Goal: Task Accomplishment & Management: Use online tool/utility

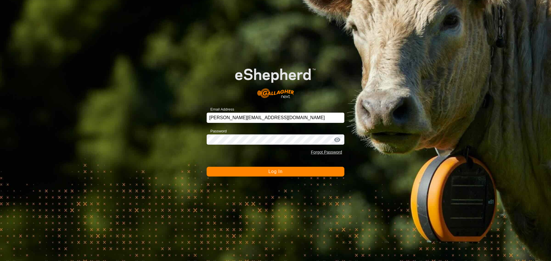
click at [281, 167] on button "Log In" at bounding box center [276, 172] width 138 height 10
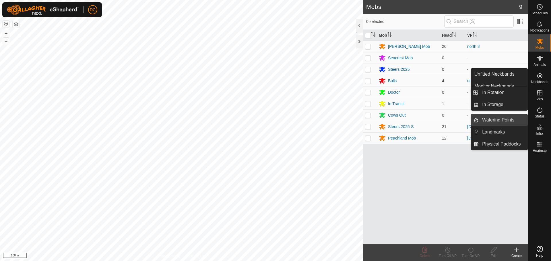
click at [511, 120] on link "Watering Points" at bounding box center [502, 119] width 49 height 11
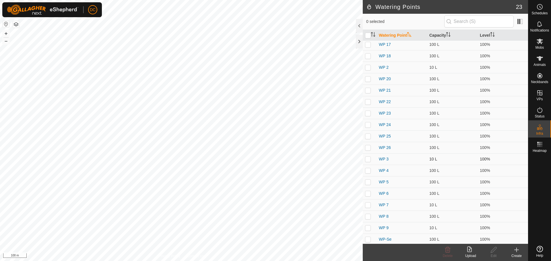
scroll to position [61, 0]
click at [519, 250] on icon at bounding box center [516, 250] width 7 height 7
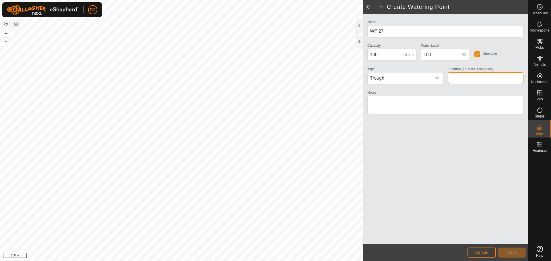
click at [465, 80] on input "Location (Latitude, Longitude)" at bounding box center [485, 78] width 76 height 12
paste input "49.29754, -119.50457"
type input "49.29754, -119.50457"
click at [511, 254] on span "Save" at bounding box center [512, 252] width 10 height 5
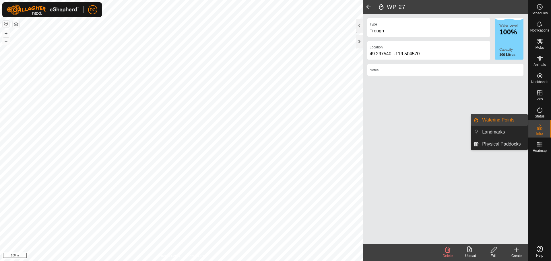
click at [507, 122] on link "Watering Points" at bounding box center [502, 119] width 49 height 11
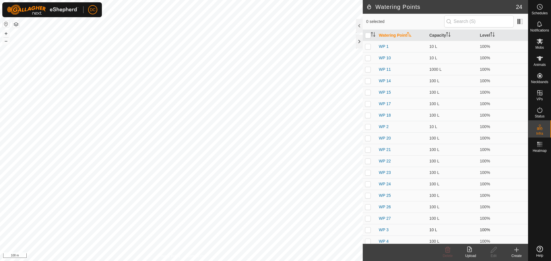
scroll to position [57, 0]
click at [542, 45] on es-mob-svg-icon at bounding box center [539, 41] width 10 height 9
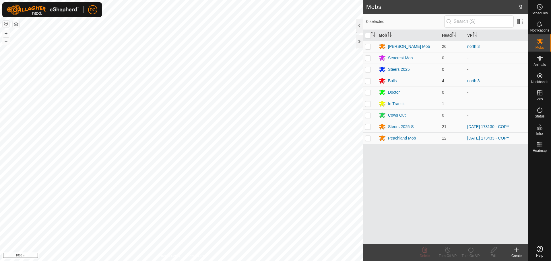
click at [403, 140] on div "Peachland Mob" at bounding box center [402, 138] width 28 height 6
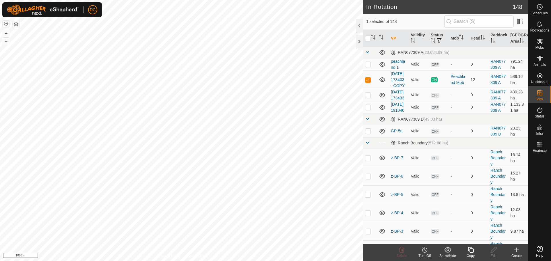
checkbox input "false"
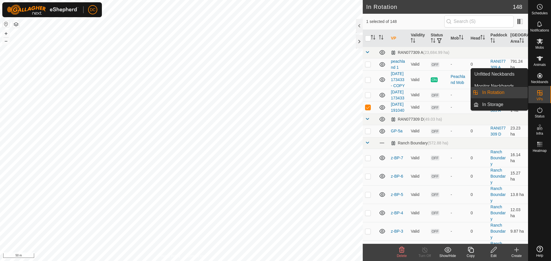
click at [485, 95] on link "In Rotation" at bounding box center [502, 92] width 49 height 11
click at [504, 91] on link "In Rotation" at bounding box center [502, 92] width 49 height 11
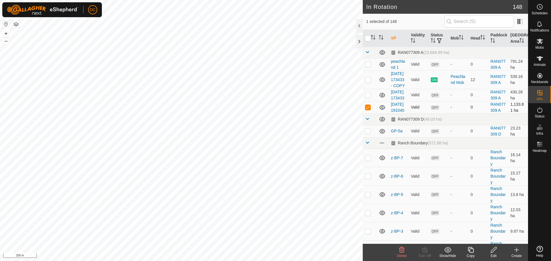
click at [367, 110] on p-checkbox at bounding box center [368, 107] width 6 height 5
checkbox input "false"
checkbox input "true"
click at [433, 40] on icon "Activate to sort" at bounding box center [433, 40] width 5 height 5
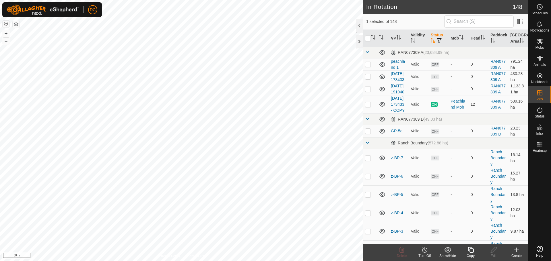
click at [433, 40] on icon "Activate to sort" at bounding box center [433, 40] width 5 height 5
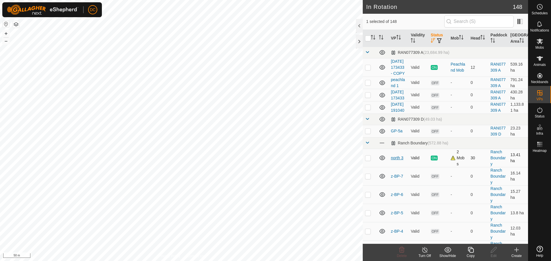
click at [398, 160] on link "north 3" at bounding box center [397, 158] width 13 height 5
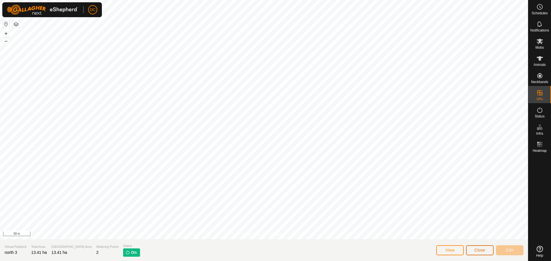
click at [477, 252] on button "Close" at bounding box center [480, 251] width 28 height 10
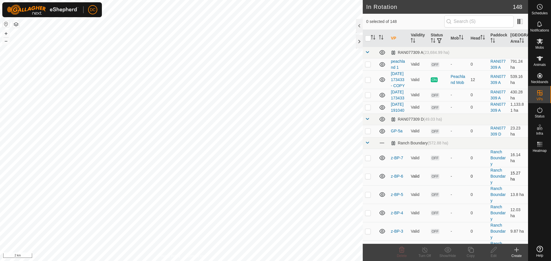
click at [297, 114] on div "Dugout + – ⇧ i 2 km" at bounding box center [181, 130] width 363 height 261
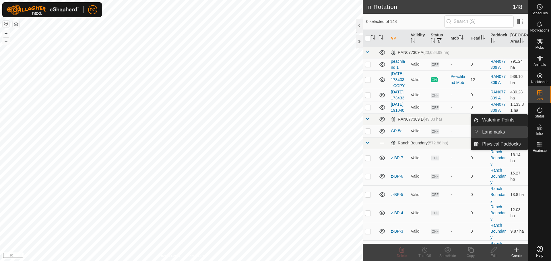
click at [498, 133] on link "Landmarks" at bounding box center [502, 132] width 49 height 11
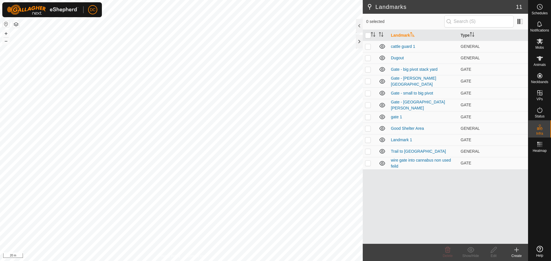
click at [515, 253] on icon at bounding box center [516, 250] width 7 height 7
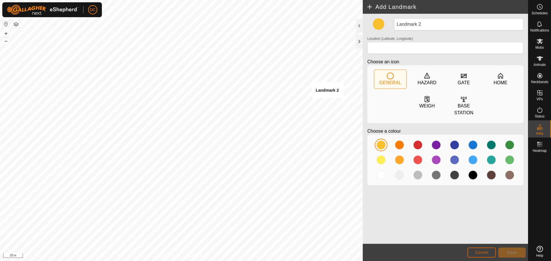
click at [478, 254] on span "Cancel" at bounding box center [481, 252] width 13 height 5
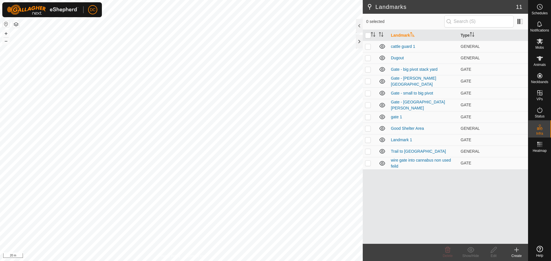
click at [517, 250] on icon at bounding box center [516, 250] width 4 height 0
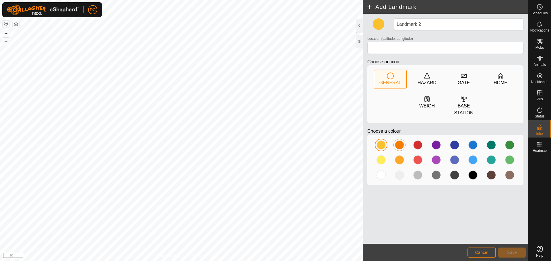
click at [399, 144] on div at bounding box center [399, 145] width 9 height 9
click at [397, 159] on div at bounding box center [399, 159] width 9 height 9
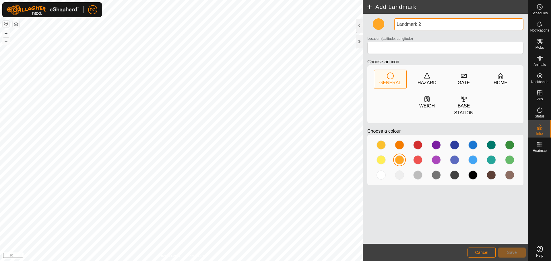
drag, startPoint x: 424, startPoint y: 22, endPoint x: 392, endPoint y: 28, distance: 33.2
click at [392, 28] on div "Landmark 2" at bounding box center [459, 24] width 134 height 12
type input "Gate - Lot 43"
type input "49.293512, -119.507098"
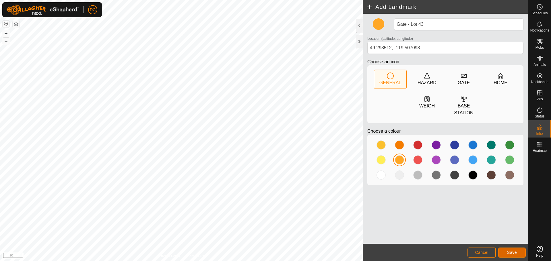
click at [511, 254] on span "Save" at bounding box center [512, 252] width 10 height 5
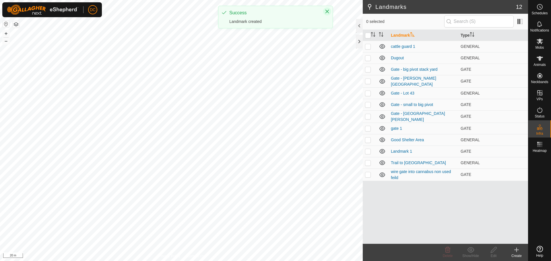
click at [326, 12] on icon "Close" at bounding box center [327, 12] width 4 height 4
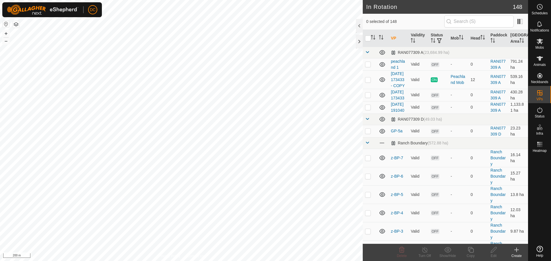
checkbox input "true"
click at [470, 252] on icon at bounding box center [471, 250] width 6 height 6
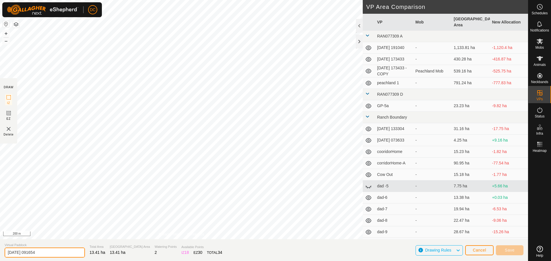
drag, startPoint x: 51, startPoint y: 251, endPoint x: 7, endPoint y: 261, distance: 44.7
click at [11, 252] on input "2025-08-12 091654" at bounding box center [45, 253] width 80 height 10
type input "2"
type input "G"
type input "L43_GP001"
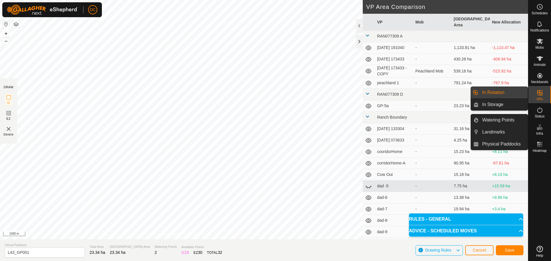
click at [490, 94] on link "In Rotation" at bounding box center [502, 92] width 49 height 11
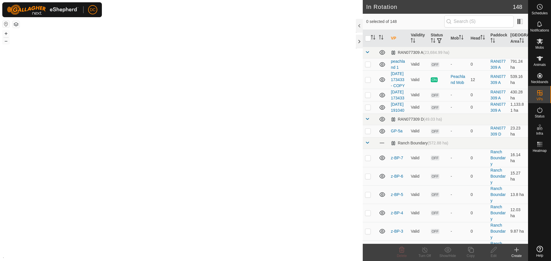
click at [150, 78] on div "+ – ⇧ i" at bounding box center [181, 130] width 363 height 261
checkbox input "false"
click at [369, 82] on p-checkbox at bounding box center [368, 79] width 6 height 5
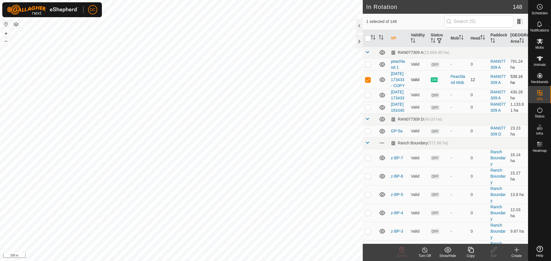
checkbox input "false"
checkbox input "true"
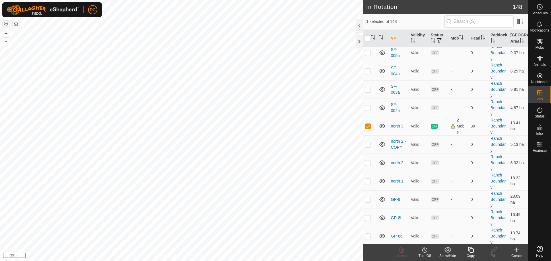
scroll to position [430, 0]
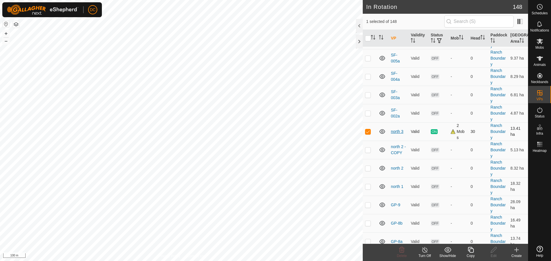
click at [397, 134] on link "north 3" at bounding box center [397, 131] width 13 height 5
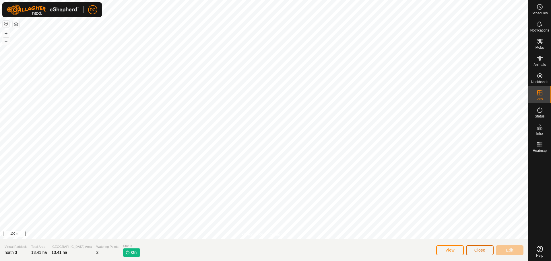
click at [483, 252] on span "Close" at bounding box center [479, 250] width 11 height 5
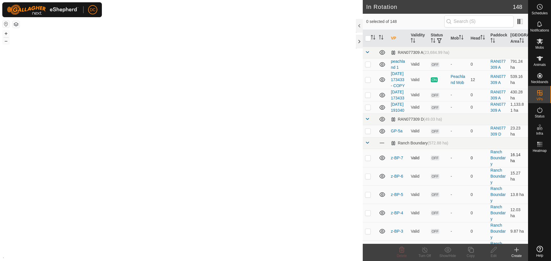
click at [478, 252] on copy-svg-icon at bounding box center [470, 250] width 23 height 7
click at [540, 61] on icon at bounding box center [539, 58] width 7 height 7
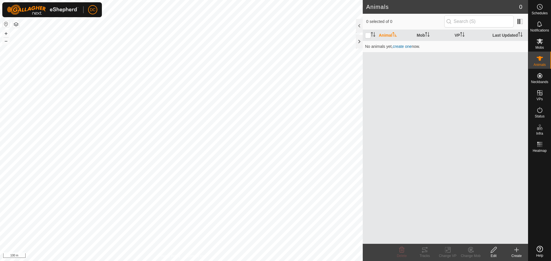
click at [539, 44] on icon at bounding box center [539, 41] width 7 height 7
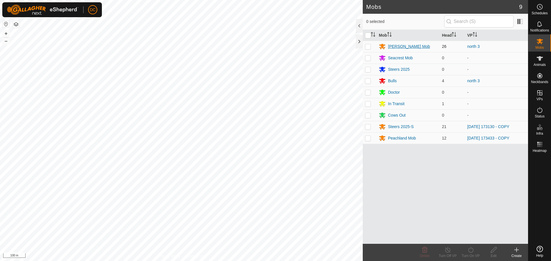
click at [397, 46] on div "[PERSON_NAME] Mob" at bounding box center [409, 47] width 42 height 6
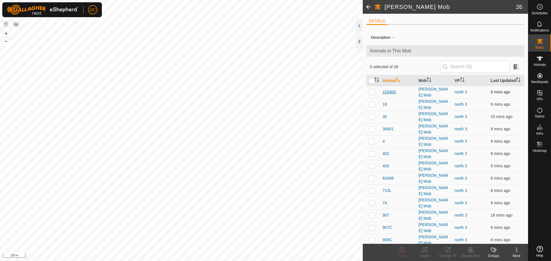
click at [389, 95] on span "153400" at bounding box center [388, 92] width 13 height 6
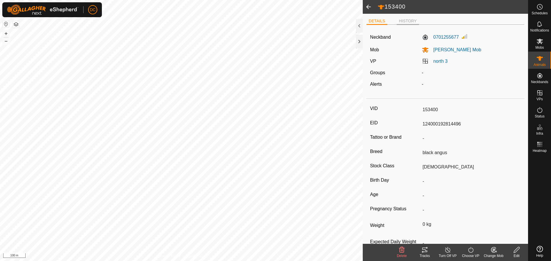
click at [408, 21] on li "HISTORY" at bounding box center [407, 21] width 22 height 7
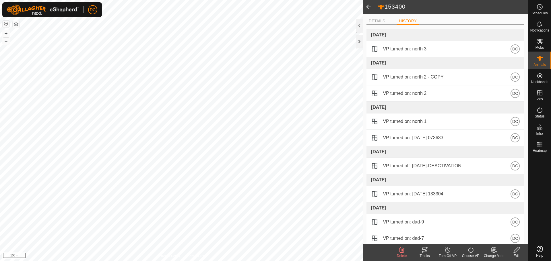
drag, startPoint x: 378, startPoint y: 21, endPoint x: 370, endPoint y: 17, distance: 9.1
click at [377, 21] on li "DETAILS" at bounding box center [376, 21] width 21 height 6
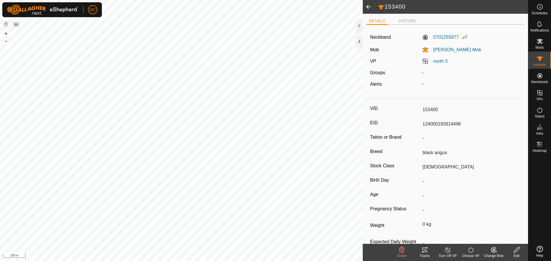
click at [367, 8] on span at bounding box center [368, 7] width 11 height 14
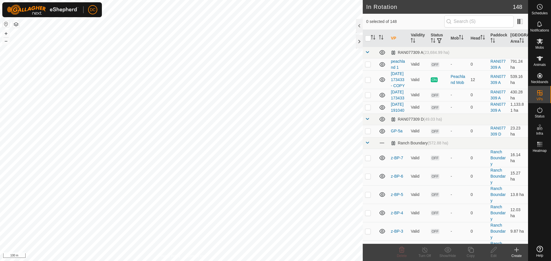
checkbox input "true"
click at [468, 251] on icon at bounding box center [471, 250] width 6 height 6
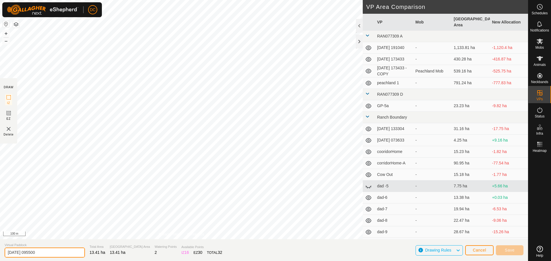
drag, startPoint x: 5, startPoint y: 256, endPoint x: 0, endPoint y: 261, distance: 6.5
click at [0, 257] on html "DC Schedules Notifications Mobs Animals Neckbands VPs Status Infra Heatmap Help…" at bounding box center [275, 130] width 551 height 261
type input "L43_GP001"
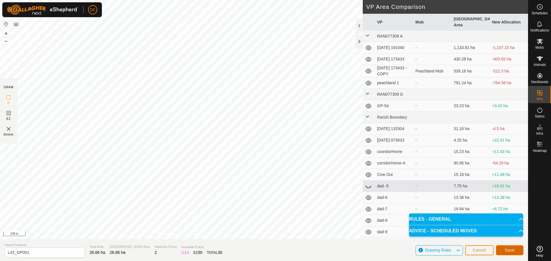
click at [506, 251] on span "Save" at bounding box center [510, 250] width 10 height 5
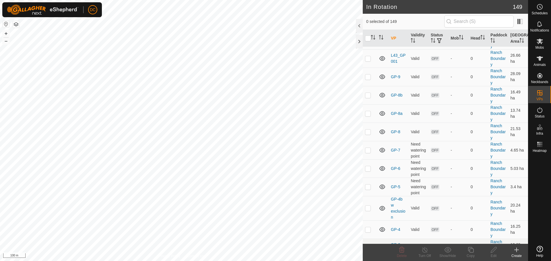
scroll to position [488, 0]
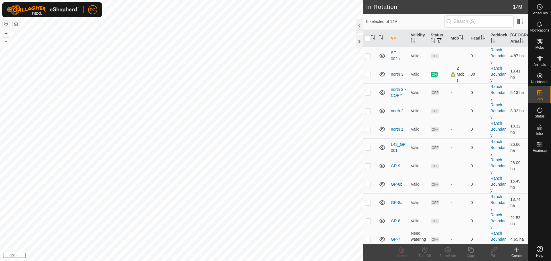
checkbox input "true"
checkbox input "false"
checkbox input "true"
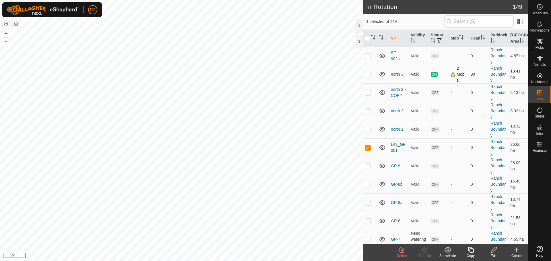
click at [368, 77] on p-checkbox at bounding box center [368, 74] width 6 height 5
checkbox input "true"
click at [369, 150] on p-checkbox at bounding box center [368, 147] width 6 height 5
checkbox input "false"
click at [537, 45] on es-mob-svg-icon at bounding box center [539, 41] width 10 height 9
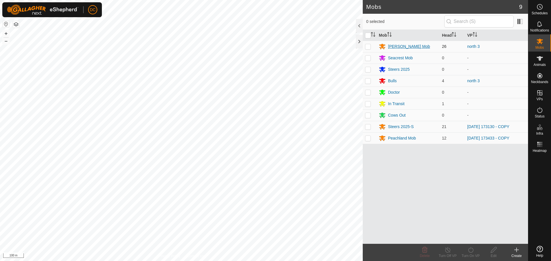
click at [408, 48] on div "[PERSON_NAME] Mob" at bounding box center [409, 47] width 42 height 6
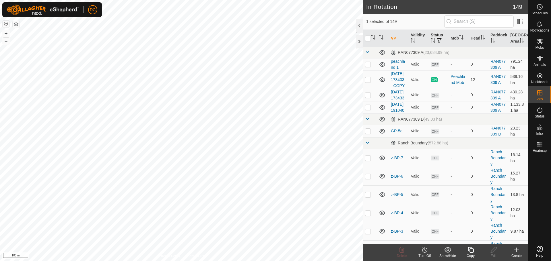
click at [435, 38] on th "Status" at bounding box center [438, 38] width 20 height 17
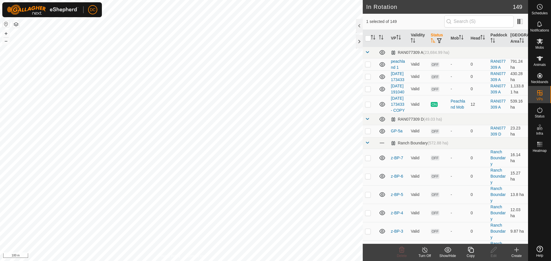
checkbox input "false"
checkbox input "true"
click at [495, 250] on icon at bounding box center [493, 250] width 7 height 7
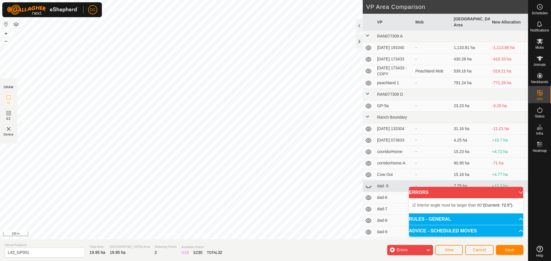
click at [233, 73] on div "IZ interior angle must be larger than 80° (Current: 72.5°) . + – ⇧ i 100 m" at bounding box center [181, 120] width 363 height 240
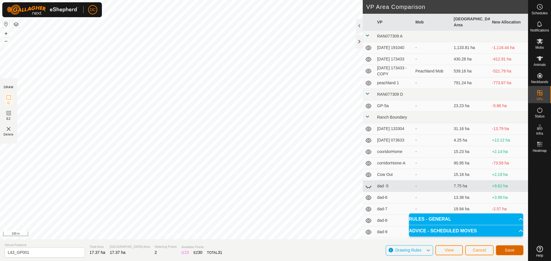
click at [506, 248] on button "Save" at bounding box center [510, 251] width 28 height 10
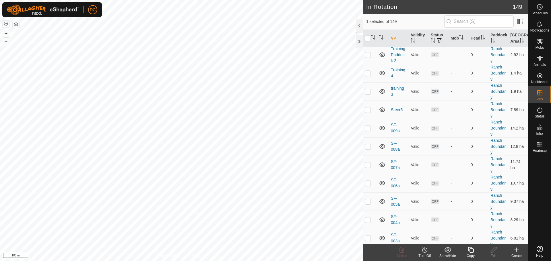
scroll to position [143, 0]
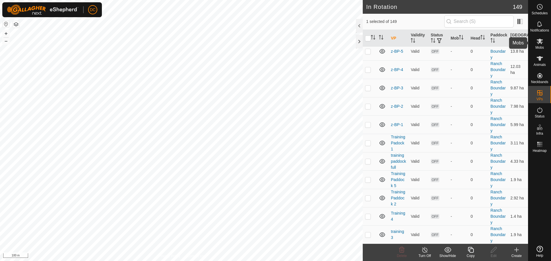
click at [532, 44] on div "Mobs" at bounding box center [539, 42] width 23 height 17
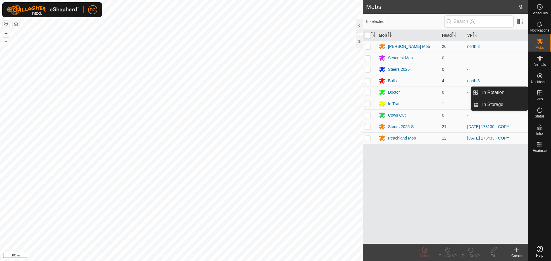
click at [542, 95] on icon at bounding box center [539, 92] width 7 height 7
click at [505, 93] on link "In Rotation" at bounding box center [502, 92] width 49 height 11
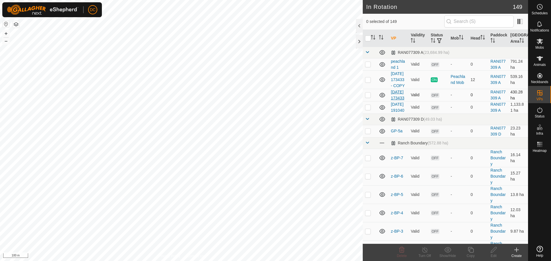
checkbox input "true"
click at [473, 250] on icon at bounding box center [470, 250] width 7 height 7
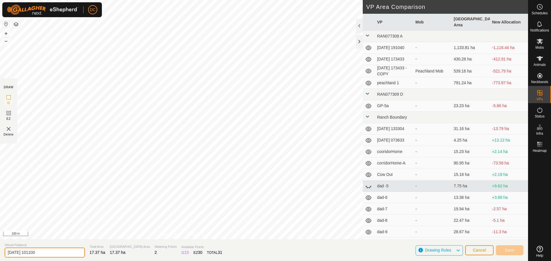
drag, startPoint x: 46, startPoint y: 252, endPoint x: 20, endPoint y: 261, distance: 26.9
click at [6, 254] on input "2025-08-12 101100" at bounding box center [45, 253] width 80 height 10
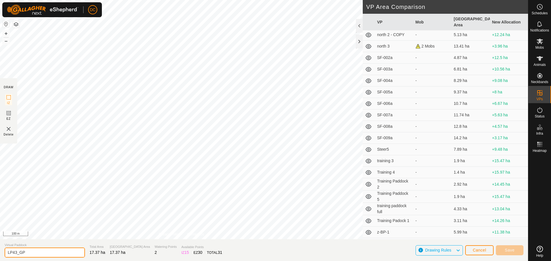
scroll to position [501, 0]
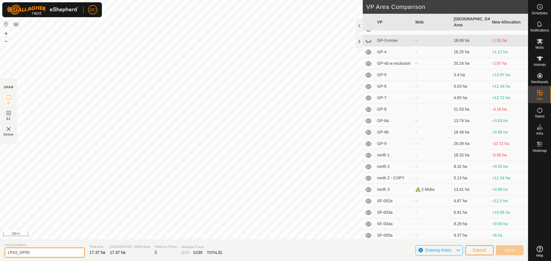
type input "LP43_GP00"
click at [480, 249] on span "Cancel" at bounding box center [478, 250] width 13 height 5
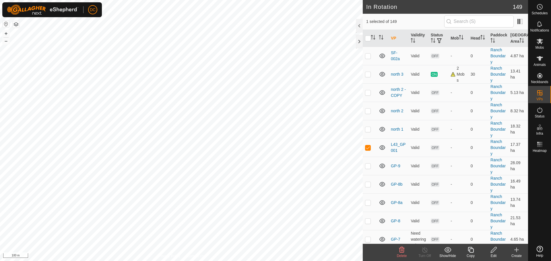
scroll to position [516, 0]
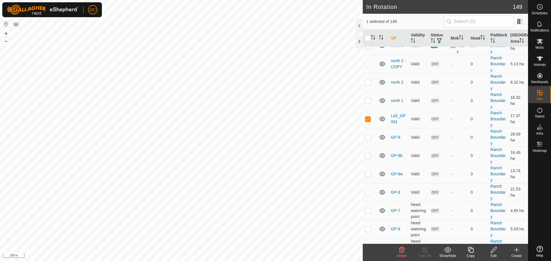
click at [470, 252] on icon at bounding box center [471, 250] width 6 height 6
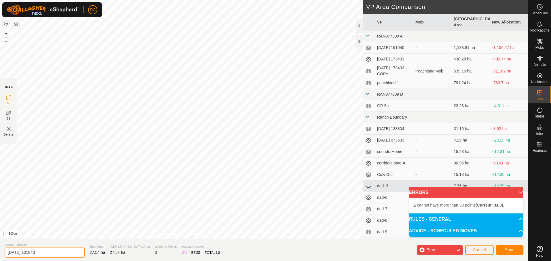
drag, startPoint x: 48, startPoint y: 252, endPoint x: -11, endPoint y: 255, distance: 58.9
click at [0, 255] on html "DC Schedules Notifications Mobs Animals Neckbands VPs Status Infra Heatmap Help…" at bounding box center [275, 130] width 551 height 261
paste input "L43_GP001"
type input "L43_GP"
click at [513, 250] on span "Save" at bounding box center [510, 250] width 10 height 5
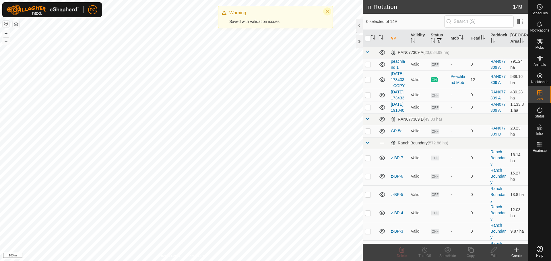
click at [328, 11] on icon "Close" at bounding box center [327, 12] width 4 height 4
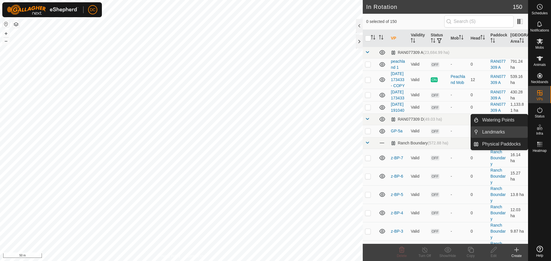
click at [494, 132] on link "Landmarks" at bounding box center [502, 132] width 49 height 11
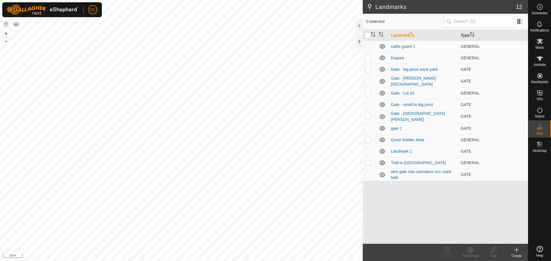
click at [517, 253] on icon at bounding box center [516, 250] width 7 height 7
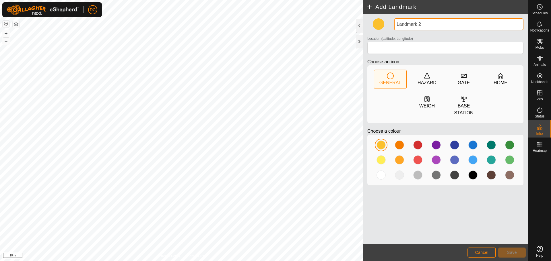
drag, startPoint x: 430, startPoint y: 23, endPoint x: 380, endPoint y: 21, distance: 50.2
click at [382, 19] on div "Landmark 2 Location (Latitude, Longitude) Choose an icon GENERAL HAZARD GATE HO…" at bounding box center [445, 104] width 161 height 172
type input "Gate - L43 WP"
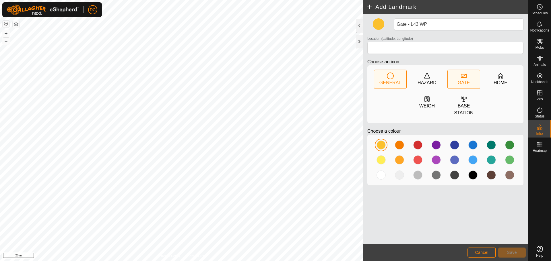
click at [466, 78] on icon at bounding box center [463, 76] width 7 height 7
click at [399, 162] on div at bounding box center [399, 159] width 9 height 9
type input "49.297491, -119.504647"
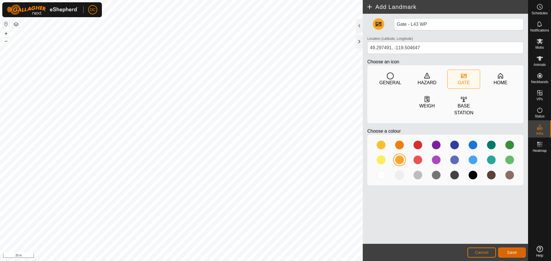
click at [518, 251] on button "Save" at bounding box center [512, 253] width 28 height 10
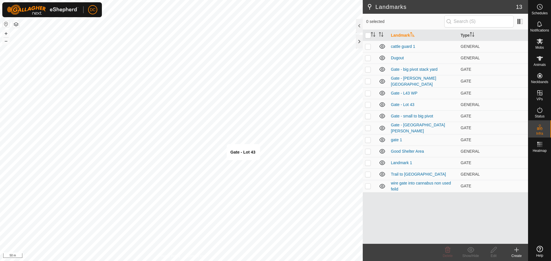
checkbox input "true"
click at [492, 247] on icon at bounding box center [493, 250] width 7 height 7
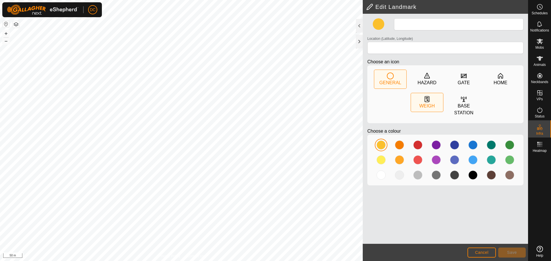
type input "Gate - Lot 43"
type input "49.293512, -119.507098"
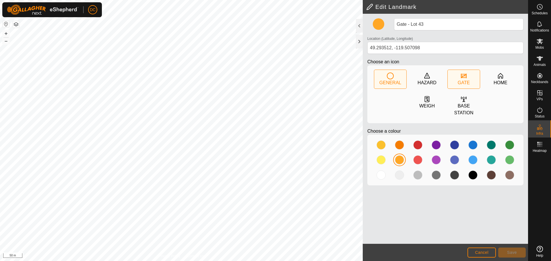
click at [465, 79] on div "GATE" at bounding box center [464, 82] width 12 height 7
click at [511, 253] on span "Save" at bounding box center [512, 252] width 10 height 5
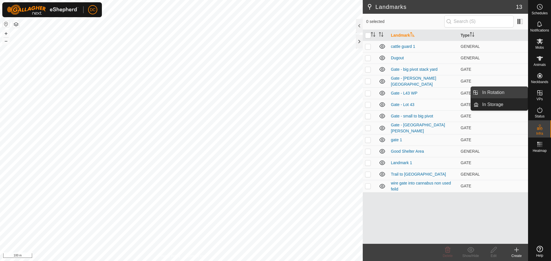
click at [505, 94] on link "In Rotation" at bounding box center [502, 92] width 49 height 11
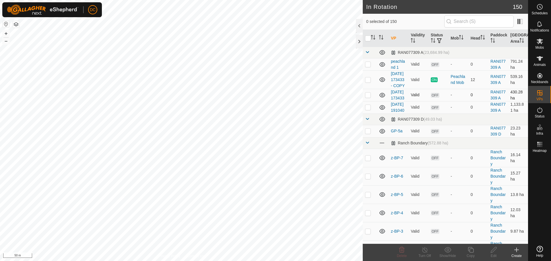
checkbox input "true"
checkbox input "false"
checkbox input "true"
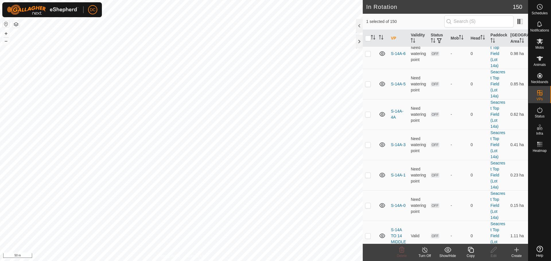
scroll to position [2955, 0]
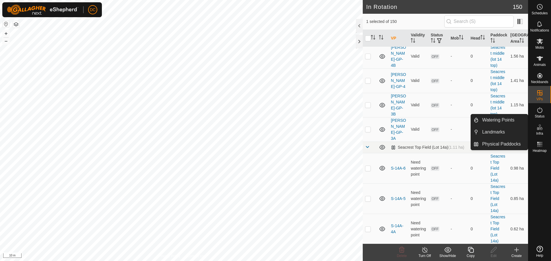
click at [538, 131] on icon at bounding box center [539, 127] width 7 height 7
click at [501, 131] on link "Landmarks" at bounding box center [502, 132] width 49 height 11
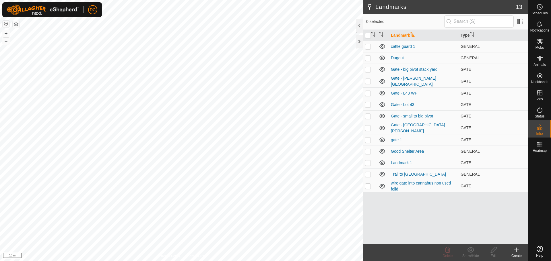
click at [517, 253] on icon at bounding box center [516, 250] width 7 height 7
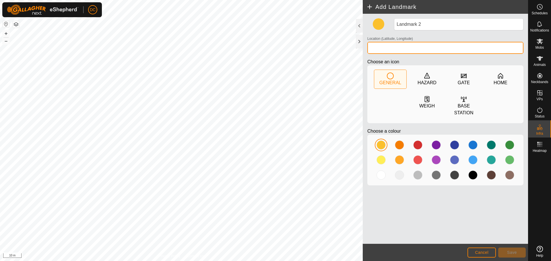
click at [406, 48] on input "Location (Latitude, Longitude)" at bounding box center [445, 48] width 156 height 12
click at [396, 160] on div at bounding box center [445, 160] width 156 height 51
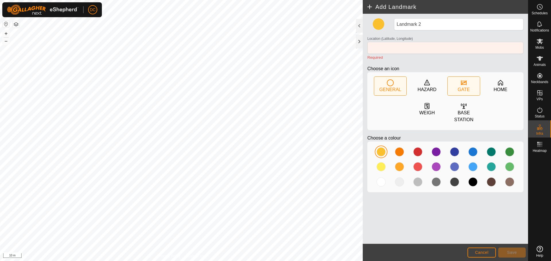
click at [460, 81] on div "GATE" at bounding box center [463, 86] width 32 height 19
type input "49.232373, -119.547635"
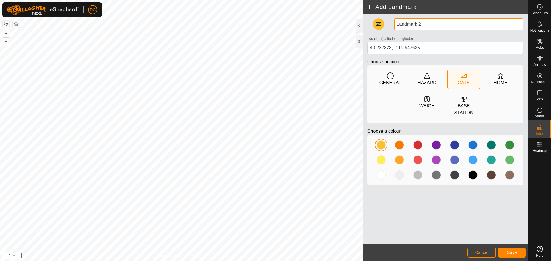
drag, startPoint x: 426, startPoint y: 24, endPoint x: 385, endPoint y: 27, distance: 41.4
click at [385, 27] on div "Landmark 2 Location (Latitude, Longitude) [GEOGRAPHIC_DATA] Choose an icon GENE…" at bounding box center [445, 104] width 161 height 172
type input "[GEOGRAPHIC_DATA]"
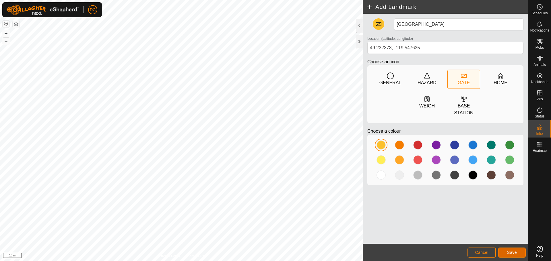
click at [512, 252] on span "Save" at bounding box center [512, 252] width 10 height 5
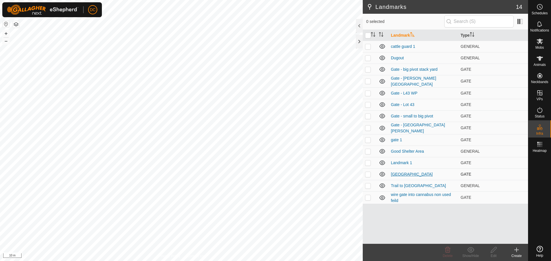
click at [410, 172] on link "[GEOGRAPHIC_DATA]" at bounding box center [412, 174] width 42 height 5
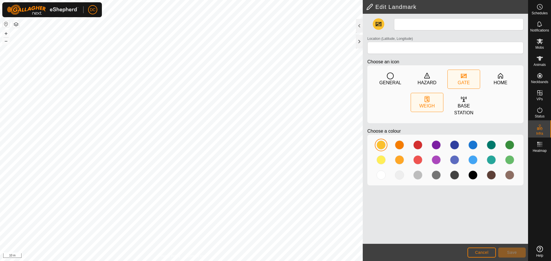
type input "[GEOGRAPHIC_DATA]"
type input "49.232373, -119.547635"
click at [486, 252] on span "Cancel" at bounding box center [481, 252] width 13 height 5
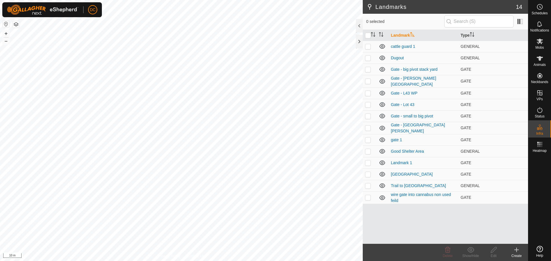
click at [366, 175] on td at bounding box center [370, 174] width 14 height 11
click at [493, 250] on icon at bounding box center [493, 250] width 7 height 7
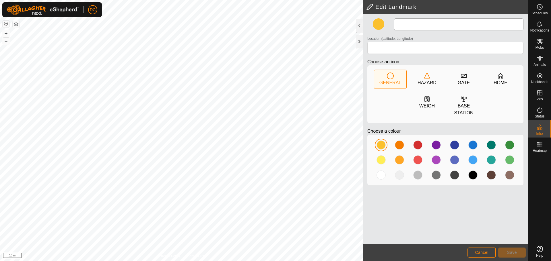
type input "[GEOGRAPHIC_DATA]"
type input "49.232373, -119.547635"
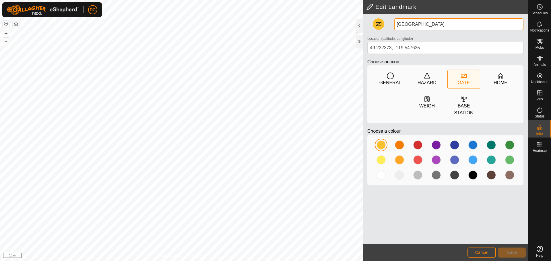
click at [443, 23] on input "[GEOGRAPHIC_DATA]" at bounding box center [458, 24] width 129 height 12
type input "Gate - [GEOGRAPHIC_DATA]"
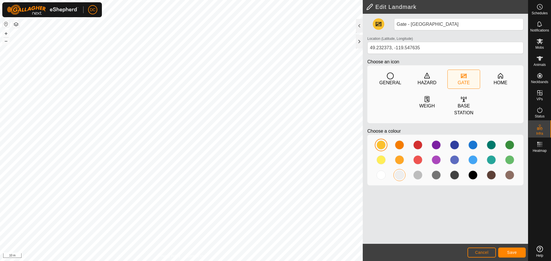
drag, startPoint x: 399, startPoint y: 160, endPoint x: 402, endPoint y: 171, distance: 11.7
click at [399, 160] on div at bounding box center [399, 159] width 9 height 9
click at [510, 252] on span "Save" at bounding box center [512, 252] width 10 height 5
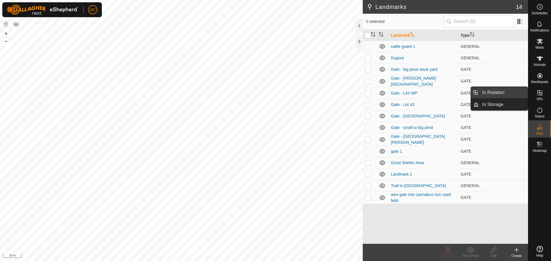
click at [492, 92] on link "In Rotation" at bounding box center [502, 92] width 49 height 11
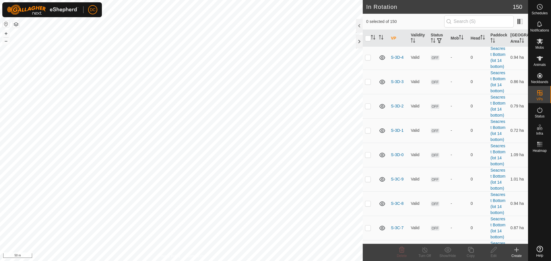
scroll to position [1578, 0]
click at [366, 34] on p-checkbox at bounding box center [368, 32] width 6 height 5
checkbox input "true"
click at [366, 59] on p-checkbox at bounding box center [368, 56] width 6 height 5
checkbox input "true"
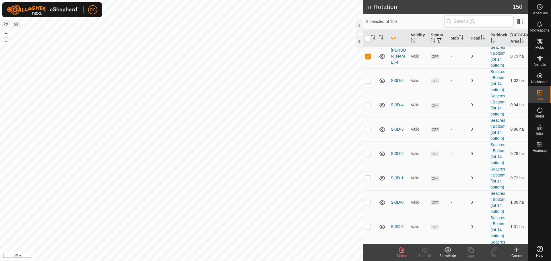
click at [368, 34] on p-checkbox at bounding box center [368, 32] width 6 height 5
checkbox input "false"
click at [369, 59] on p-checkbox at bounding box center [368, 56] width 6 height 5
checkbox input "false"
checkbox input "true"
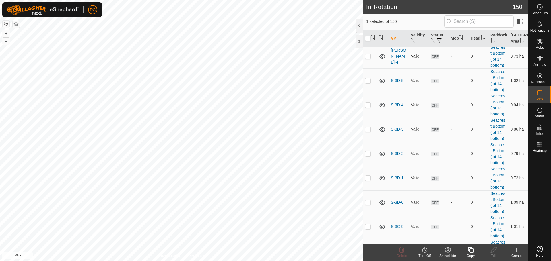
drag, startPoint x: 368, startPoint y: 72, endPoint x: 368, endPoint y: 95, distance: 23.2
click at [368, 34] on p-checkbox at bounding box center [368, 32] width 6 height 5
checkbox input "true"
click at [369, 59] on p-checkbox at bounding box center [368, 56] width 6 height 5
checkbox input "true"
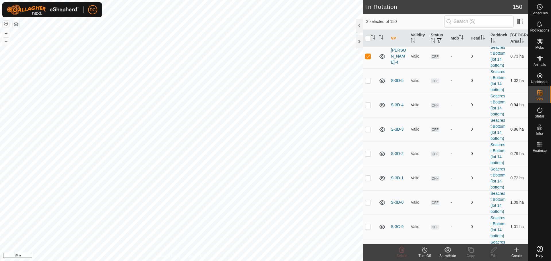
click at [368, 83] on p-checkbox at bounding box center [368, 80] width 6 height 5
checkbox input "true"
click at [366, 107] on p-checkbox at bounding box center [368, 105] width 6 height 5
checkbox input "true"
click at [367, 132] on p-checkbox at bounding box center [368, 129] width 6 height 5
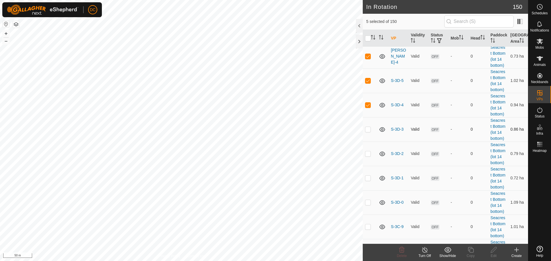
checkbox input "true"
click at [366, 156] on p-checkbox at bounding box center [368, 153] width 6 height 5
checkbox input "true"
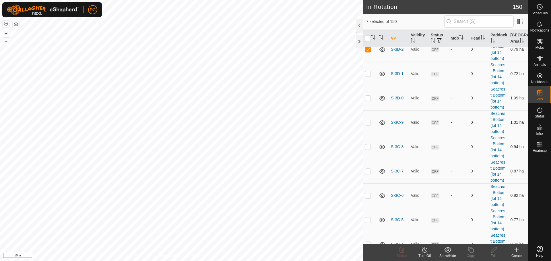
scroll to position [1750, 0]
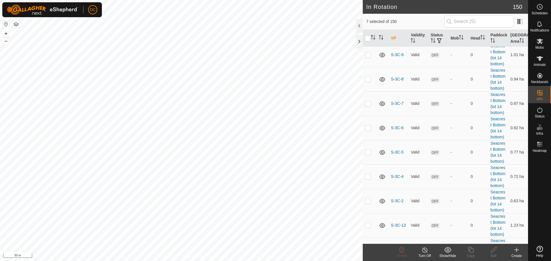
click at [367, 8] on p-checkbox at bounding box center [368, 6] width 6 height 5
checkbox input "true"
click at [367, 33] on p-checkbox at bounding box center [368, 30] width 6 height 5
checkbox input "true"
click at [366, 57] on p-checkbox at bounding box center [368, 54] width 6 height 5
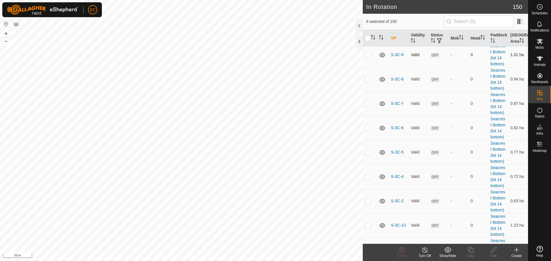
checkbox input "true"
click at [368, 92] on td at bounding box center [370, 79] width 14 height 24
checkbox input "true"
click at [367, 116] on td at bounding box center [370, 104] width 14 height 24
checkbox input "true"
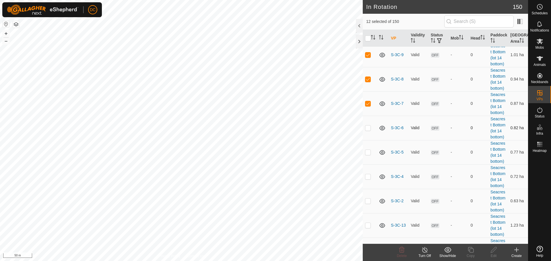
click at [369, 130] on p-checkbox at bounding box center [368, 128] width 6 height 5
checkbox input "true"
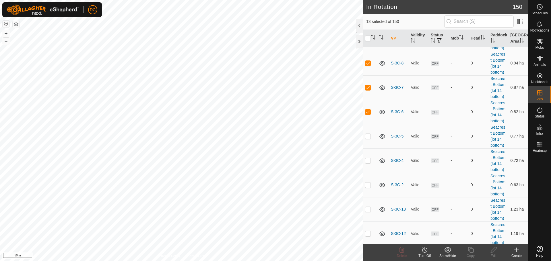
scroll to position [1893, 0]
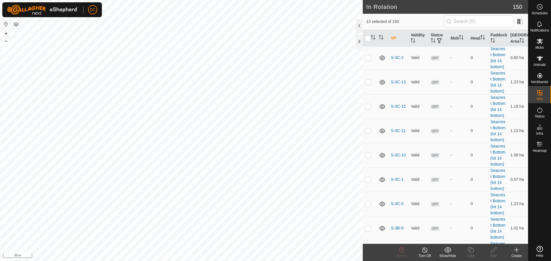
drag, startPoint x: 366, startPoint y: 121, endPoint x: 367, endPoint y: 134, distance: 12.6
click at [366, 11] on p-checkbox at bounding box center [368, 9] width 6 height 5
checkbox input "true"
click at [369, 36] on p-checkbox at bounding box center [368, 33] width 6 height 5
checkbox input "true"
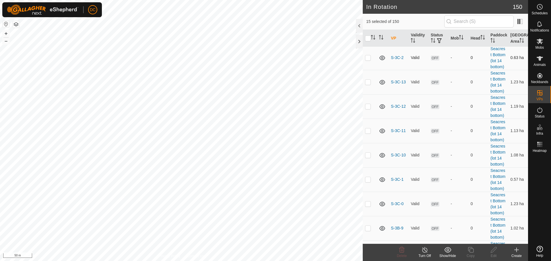
click at [367, 60] on p-checkbox at bounding box center [368, 57] width 6 height 5
checkbox input "true"
click at [369, 84] on p-checkbox at bounding box center [368, 82] width 6 height 5
checkbox input "true"
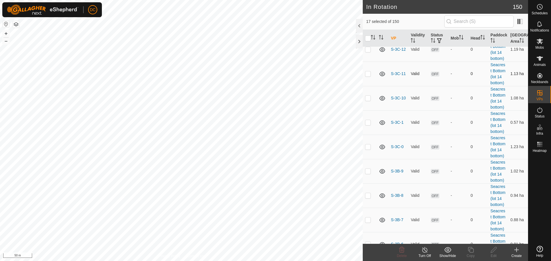
scroll to position [2008, 0]
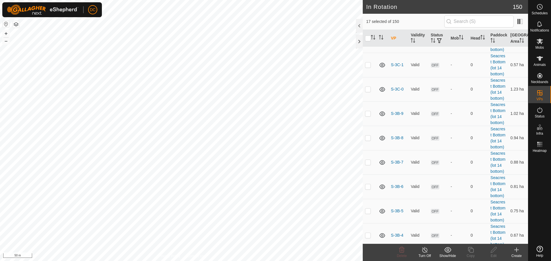
checkbox input "true"
click at [369, 18] on p-checkbox at bounding box center [368, 16] width 6 height 5
checkbox input "true"
click at [368, 43] on p-checkbox at bounding box center [368, 40] width 6 height 5
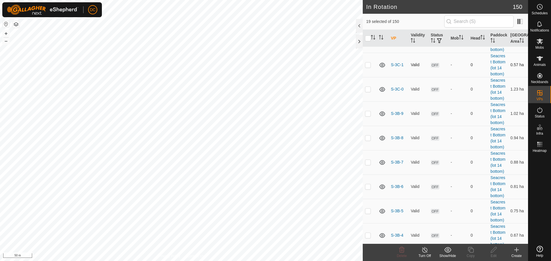
checkbox input "true"
click at [369, 67] on p-checkbox at bounding box center [368, 65] width 6 height 5
checkbox input "true"
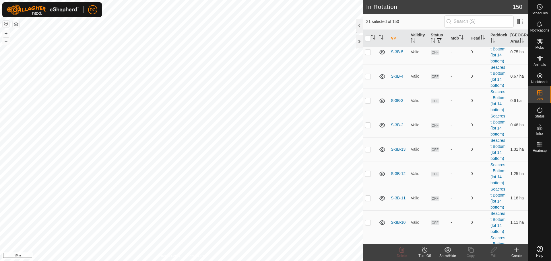
scroll to position [2180, 0]
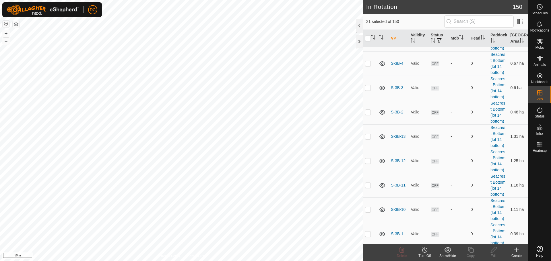
checkbox input "true"
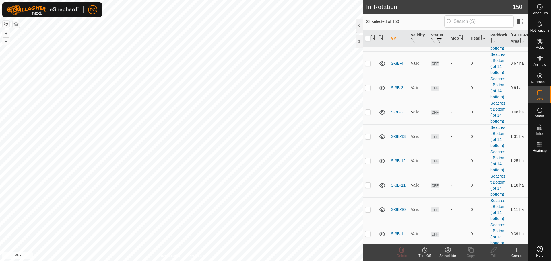
checkbox input "true"
click at [369, 17] on p-checkbox at bounding box center [368, 14] width 6 height 5
checkbox input "true"
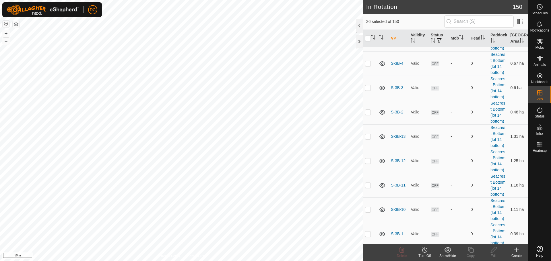
click at [368, 41] on p-checkbox at bounding box center [368, 39] width 6 height 5
checkbox input "true"
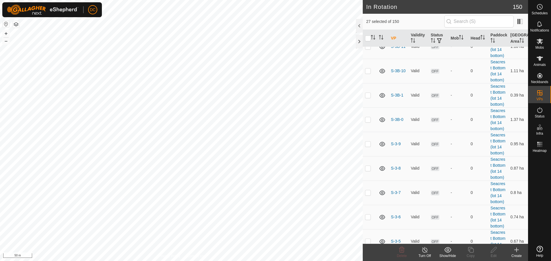
scroll to position [2324, 0]
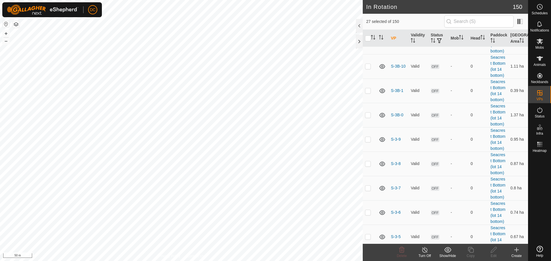
checkbox input "true"
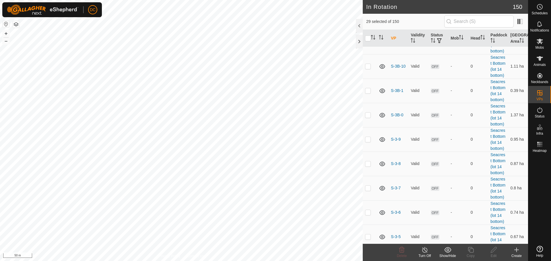
checkbox input "true"
click at [368, 20] on p-checkbox at bounding box center [368, 17] width 6 height 5
checkbox input "true"
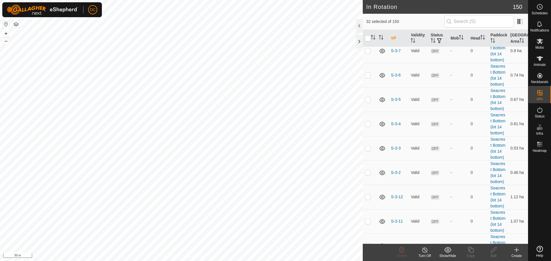
scroll to position [2467, 0]
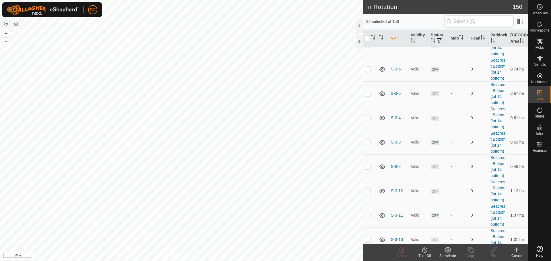
checkbox input "true"
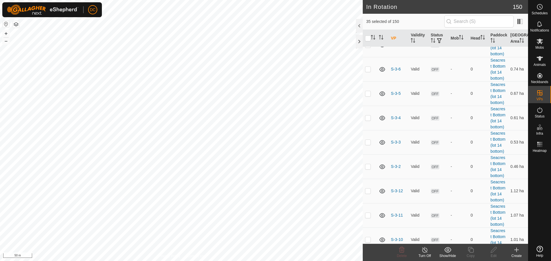
checkbox input "true"
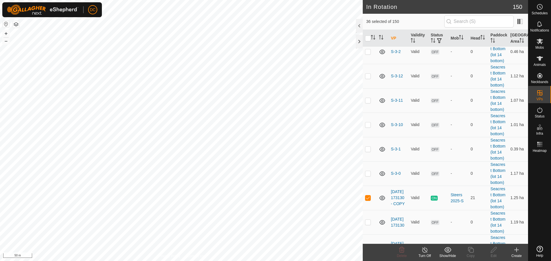
scroll to position [2582, 0]
checkbox input "true"
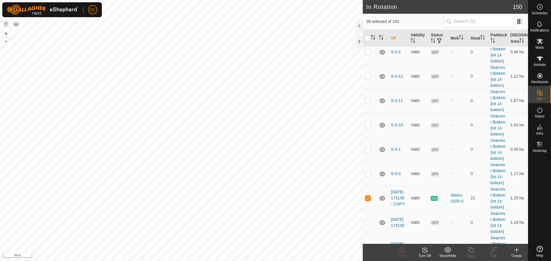
checkbox input "true"
drag, startPoint x: 368, startPoint y: 223, endPoint x: 371, endPoint y: 213, distance: 10.9
checkbox input "true"
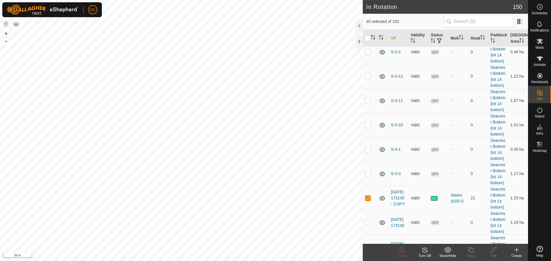
scroll to position [2668, 0]
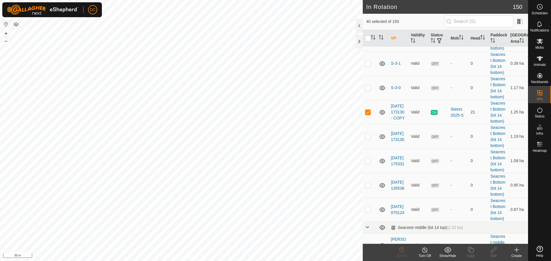
checkbox input "true"
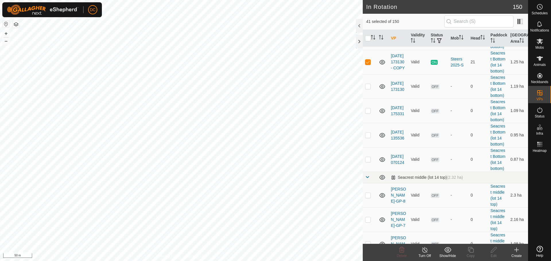
scroll to position [2782, 0]
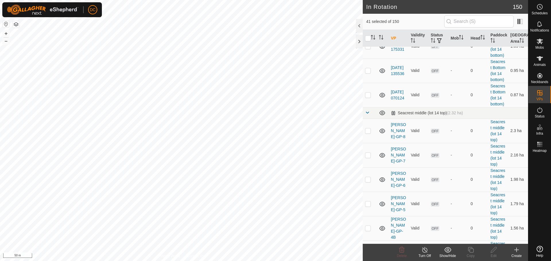
checkbox input "true"
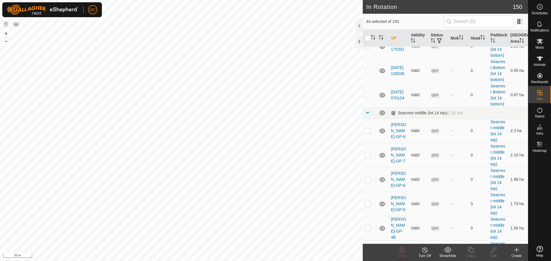
checkbox input "true"
drag, startPoint x: 366, startPoint y: 175, endPoint x: 369, endPoint y: 193, distance: 18.6
checkbox input "true"
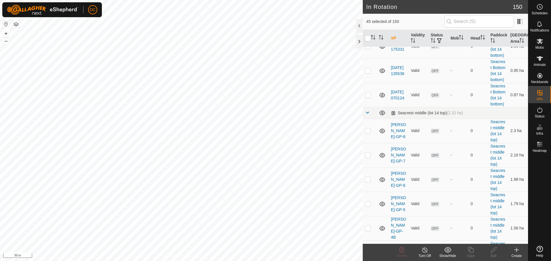
checkbox input "true"
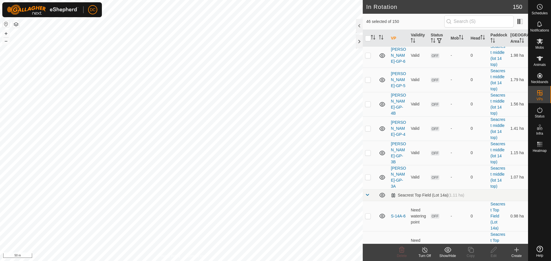
scroll to position [2926, 0]
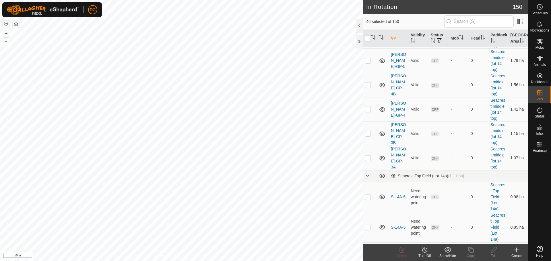
checkbox input "true"
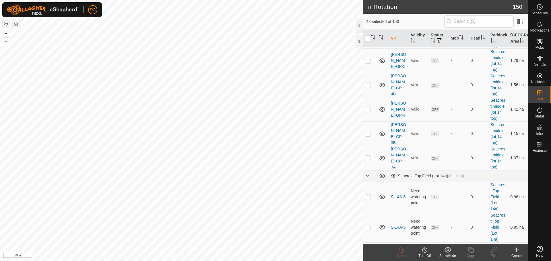
checkbox input "true"
checkbox input "false"
checkbox input "true"
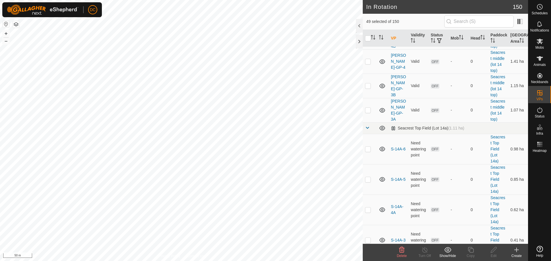
scroll to position [3041, 0]
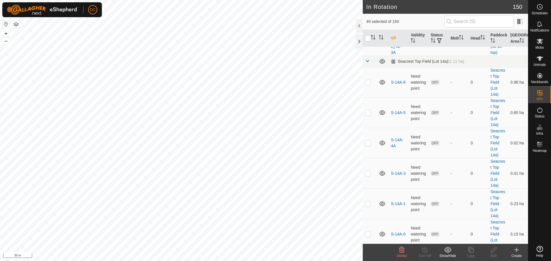
checkbox input "true"
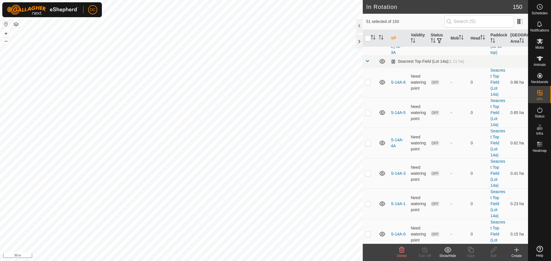
checkbox input "true"
click at [403, 253] on icon at bounding box center [401, 250] width 7 height 7
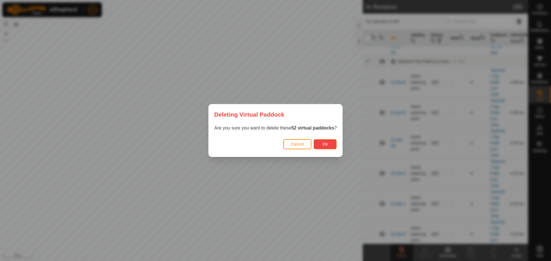
click at [326, 143] on span "Ok" at bounding box center [324, 144] width 5 height 5
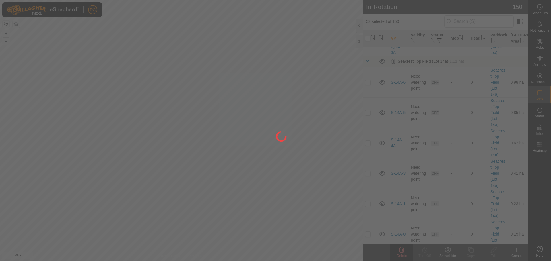
checkbox input "false"
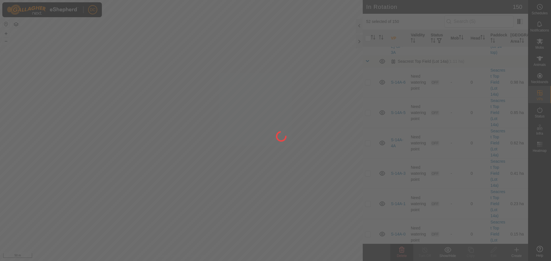
checkbox input "false"
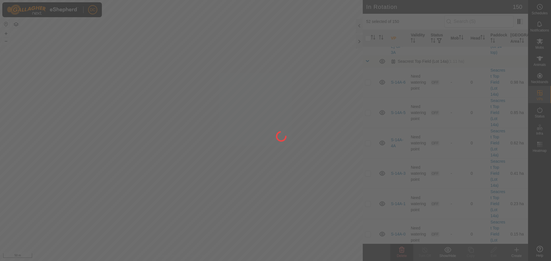
checkbox input "false"
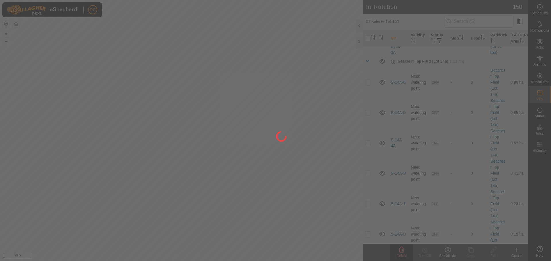
checkbox input "false"
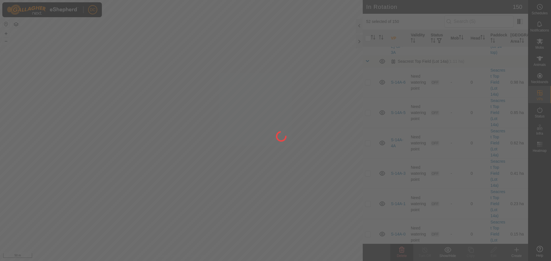
checkbox input "false"
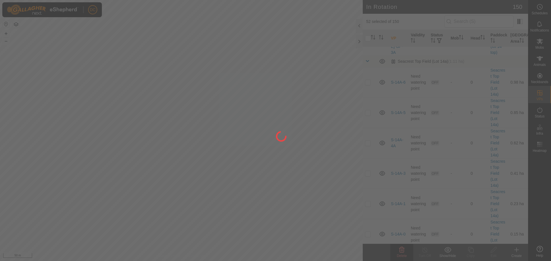
checkbox input "false"
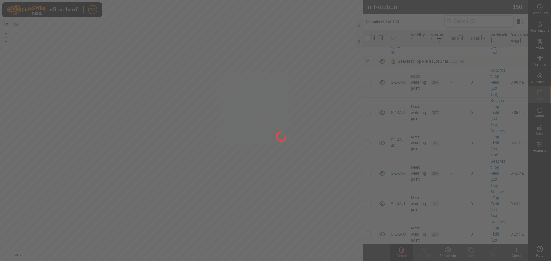
checkbox input "false"
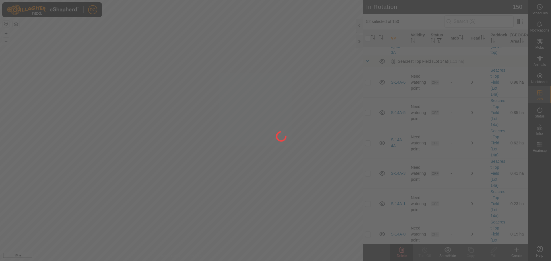
checkbox input "false"
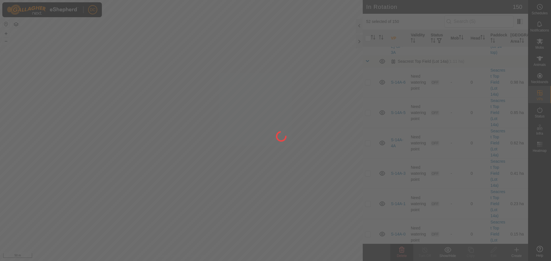
checkbox input "false"
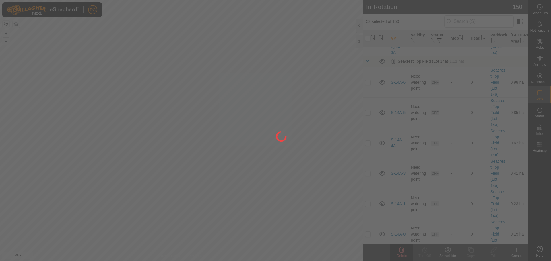
checkbox input "false"
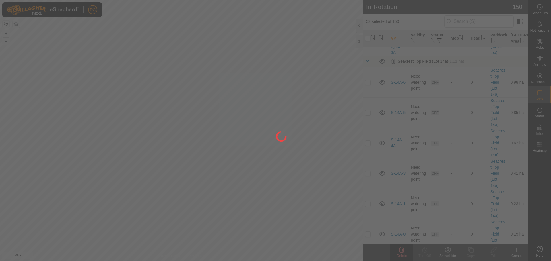
checkbox input "false"
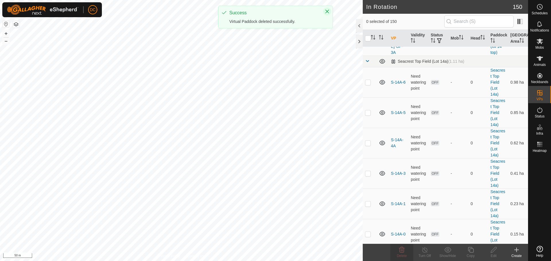
click at [328, 12] on icon "Close" at bounding box center [327, 11] width 5 height 5
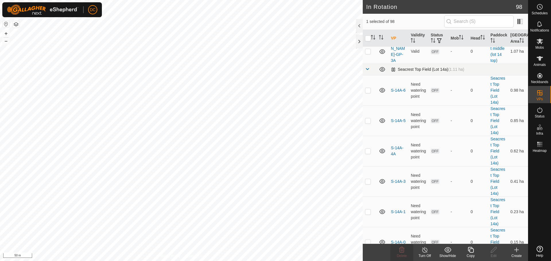
scroll to position [1756, 0]
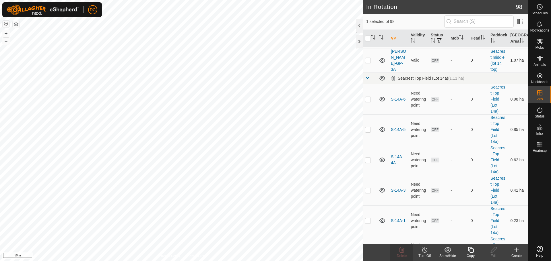
click at [369, 63] on p-checkbox at bounding box center [368, 60] width 6 height 5
checkbox input "true"
click at [370, 38] on p-checkbox at bounding box center [368, 36] width 6 height 5
checkbox input "true"
click at [369, 24] on td at bounding box center [370, 11] width 14 height 24
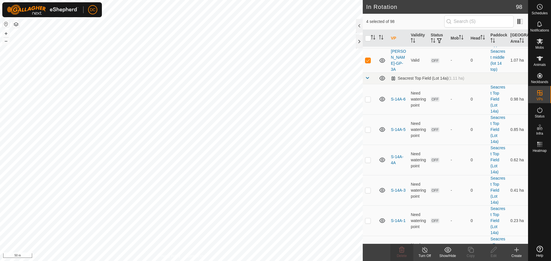
checkbox input "true"
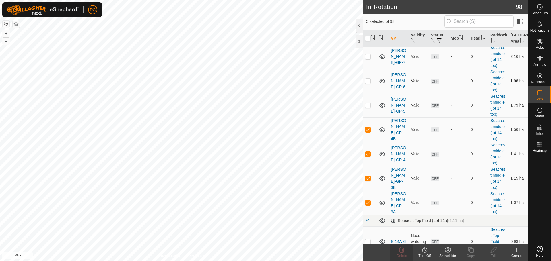
scroll to position [1612, 0]
click at [367, 108] on p-checkbox at bounding box center [368, 106] width 6 height 5
checkbox input "true"
click at [366, 84] on p-checkbox at bounding box center [368, 81] width 6 height 5
checkbox input "true"
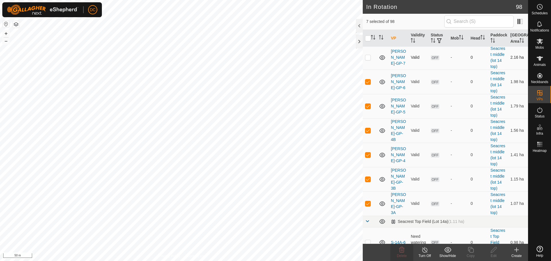
click at [367, 60] on p-tablecheckbox at bounding box center [368, 57] width 6 height 5
click at [367, 60] on p-checkbox at bounding box center [368, 57] width 6 height 5
checkbox input "true"
click at [368, 84] on p-checkbox at bounding box center [368, 81] width 6 height 5
checkbox input "true"
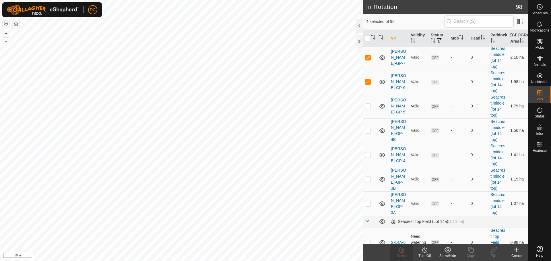
click at [366, 118] on td at bounding box center [370, 106] width 14 height 24
checkbox input "true"
click at [369, 143] on td at bounding box center [370, 130] width 14 height 24
checkbox input "true"
click at [366, 157] on p-checkbox at bounding box center [368, 155] width 6 height 5
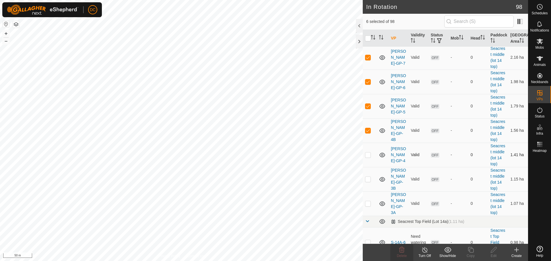
checkbox input "true"
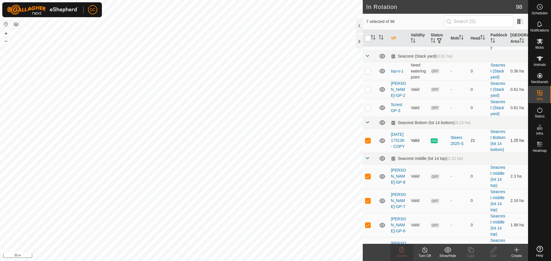
click at [367, 143] on p-checkbox at bounding box center [368, 140] width 6 height 5
checkbox input "false"
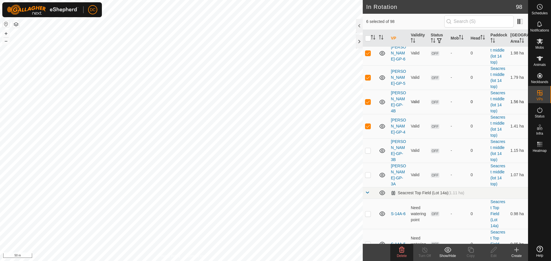
scroll to position [1670, 0]
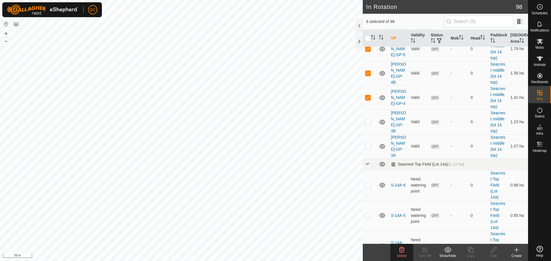
click at [404, 252] on icon at bounding box center [401, 250] width 7 height 7
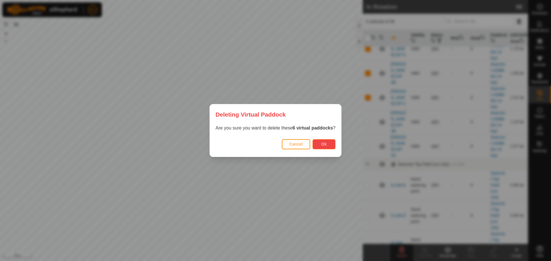
click at [325, 147] on span "Ok" at bounding box center [323, 144] width 5 height 5
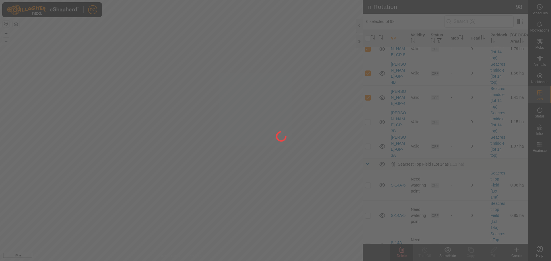
checkbox input "false"
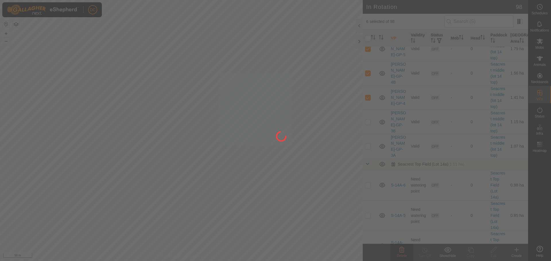
checkbox input "false"
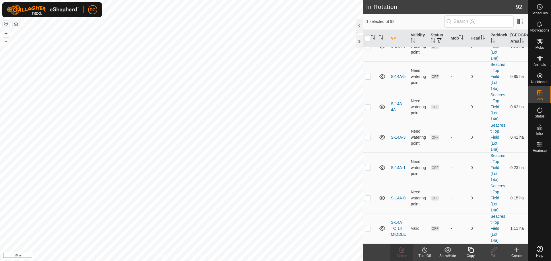
click at [369, 48] on p-checkbox at bounding box center [368, 46] width 6 height 5
checkbox input "true"
click at [367, 79] on p-checkbox at bounding box center [368, 76] width 6 height 5
checkbox input "true"
click at [367, 109] on p-checkbox at bounding box center [368, 107] width 6 height 5
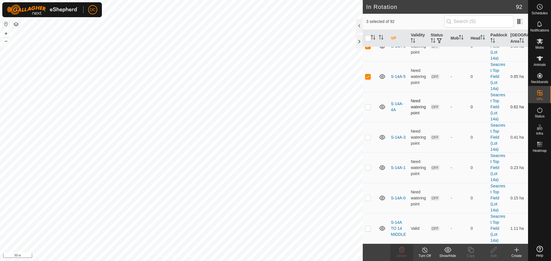
checkbox input "true"
click at [367, 153] on td at bounding box center [370, 137] width 14 height 30
checkbox input "true"
click at [368, 183] on td at bounding box center [370, 168] width 14 height 30
checkbox input "true"
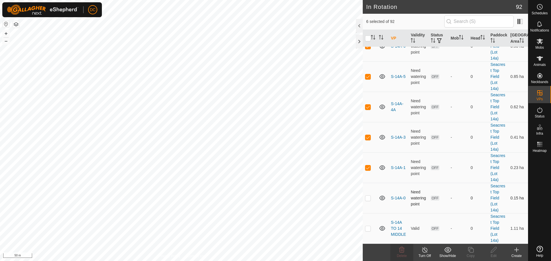
scroll to position [1717, 0]
click at [367, 200] on p-checkbox at bounding box center [368, 198] width 6 height 5
checkbox input "true"
click at [369, 230] on p-checkbox at bounding box center [368, 228] width 6 height 5
checkbox input "true"
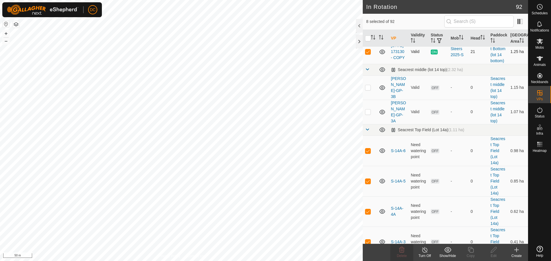
scroll to position [1516, 0]
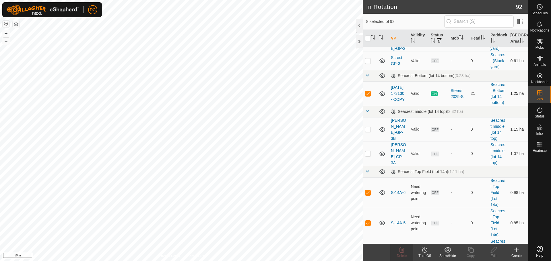
click at [368, 96] on p-checkbox at bounding box center [368, 93] width 6 height 5
checkbox input "false"
click at [402, 250] on icon at bounding box center [401, 250] width 7 height 7
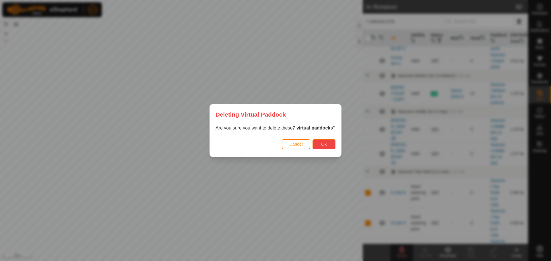
click at [326, 143] on span "Ok" at bounding box center [323, 144] width 5 height 5
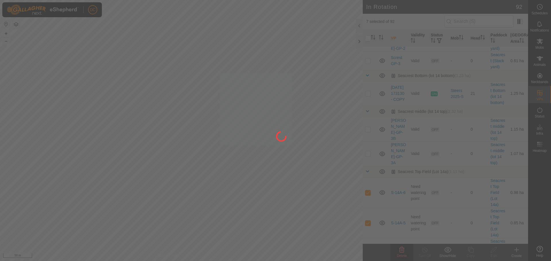
checkbox input "false"
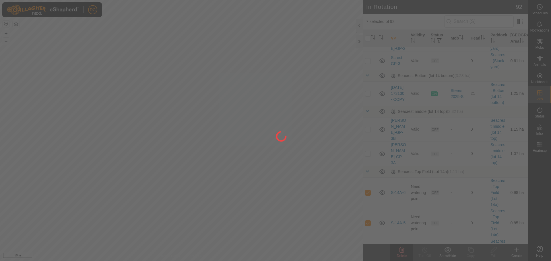
checkbox input "false"
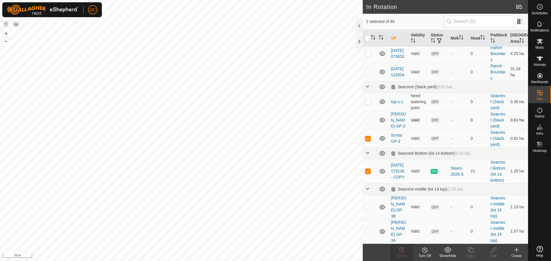
scroll to position [1430, 0]
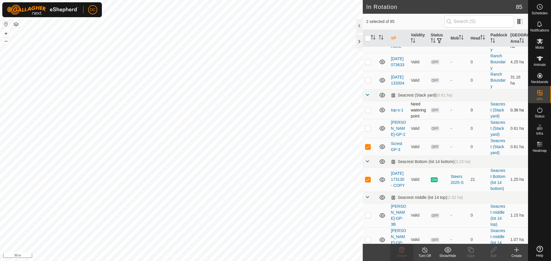
click at [369, 112] on p-checkbox at bounding box center [368, 110] width 6 height 5
checkbox input "true"
click at [368, 131] on p-checkbox at bounding box center [368, 128] width 6 height 5
checkbox input "true"
click at [367, 182] on p-checkbox at bounding box center [368, 179] width 6 height 5
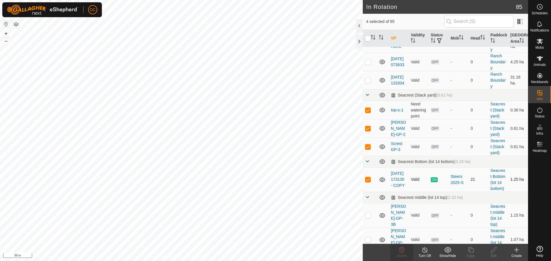
checkbox input "false"
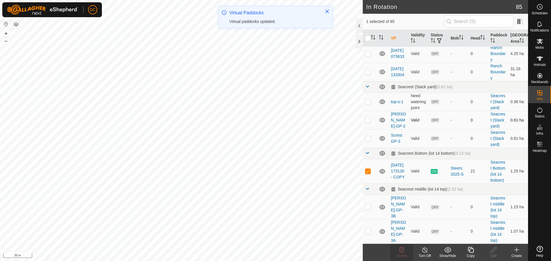
scroll to position [1493, 0]
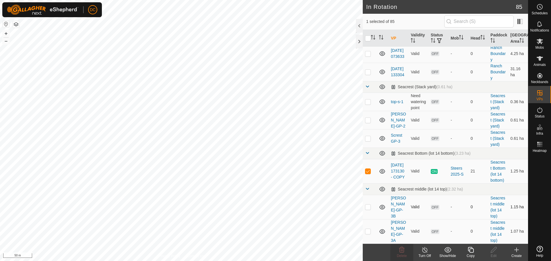
click at [369, 205] on p-checkbox at bounding box center [368, 207] width 6 height 5
checkbox input "true"
click at [366, 230] on p-checkbox at bounding box center [368, 231] width 6 height 5
checkbox input "true"
click at [369, 169] on p-checkbox at bounding box center [368, 171] width 6 height 5
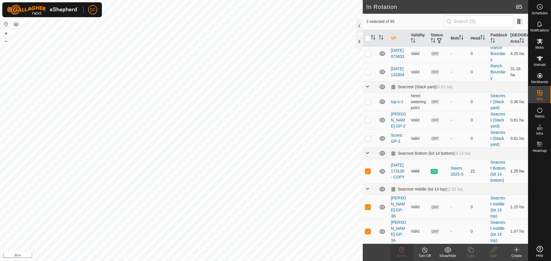
checkbox input "false"
click at [368, 136] on p-checkbox at bounding box center [368, 138] width 6 height 5
checkbox input "true"
click at [368, 118] on p-checkbox at bounding box center [368, 120] width 6 height 5
checkbox input "true"
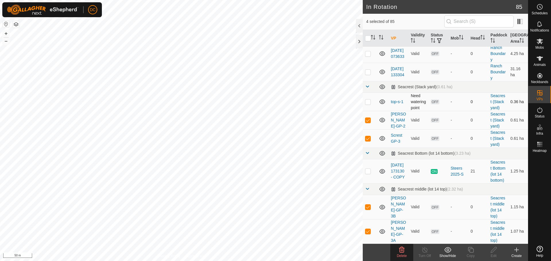
click at [367, 100] on p-checkbox at bounding box center [368, 102] width 6 height 5
click at [402, 251] on icon at bounding box center [401, 250] width 5 height 6
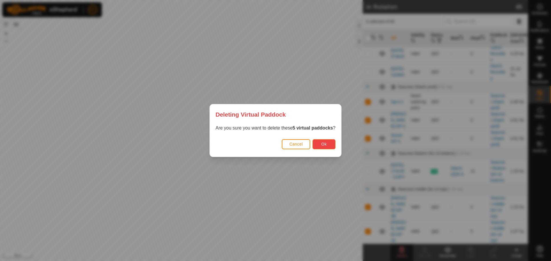
click at [327, 144] on span "Ok" at bounding box center [323, 144] width 5 height 5
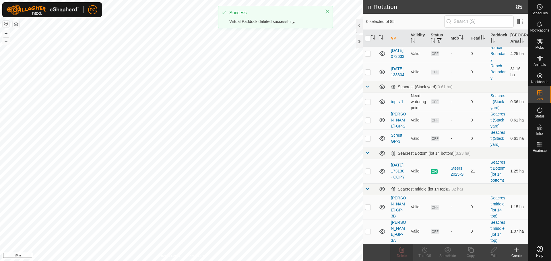
checkbox input "false"
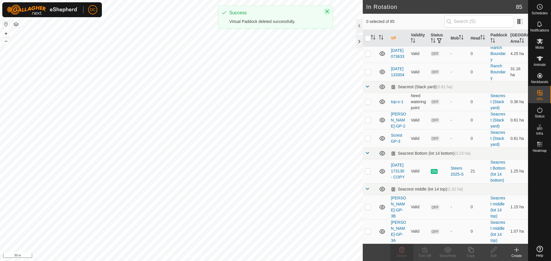
click at [327, 13] on icon "Close" at bounding box center [327, 11] width 5 height 5
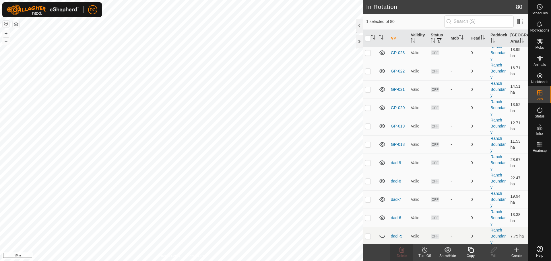
scroll to position [1336, 0]
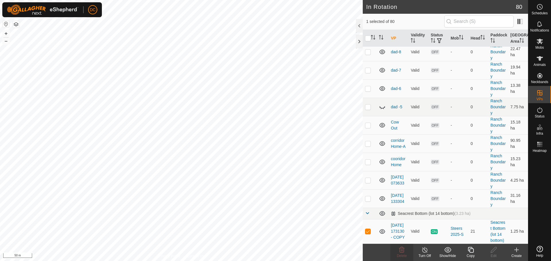
click at [470, 251] on icon at bounding box center [470, 250] width 7 height 7
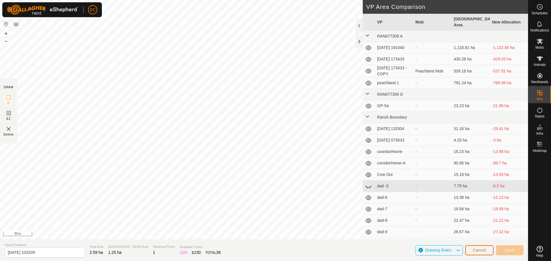
click at [479, 250] on span "Cancel" at bounding box center [478, 250] width 13 height 5
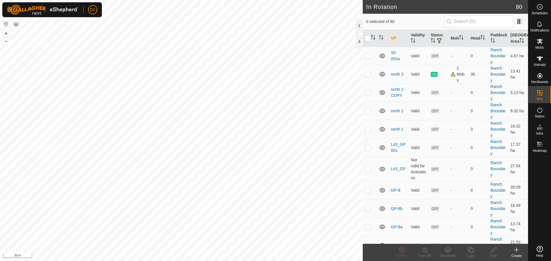
scroll to position [775, 0]
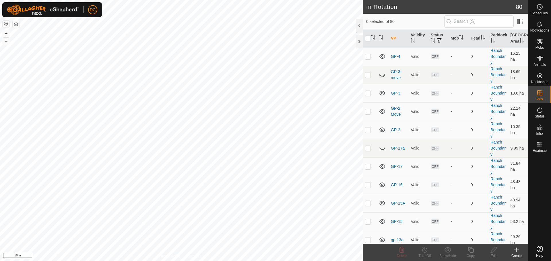
checkbox input "true"
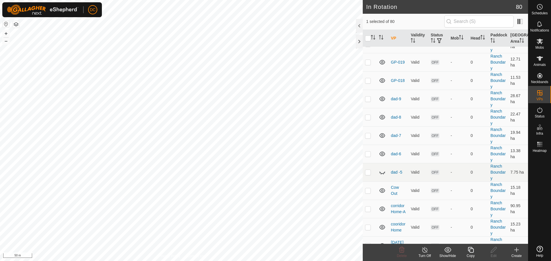
scroll to position [1336, 0]
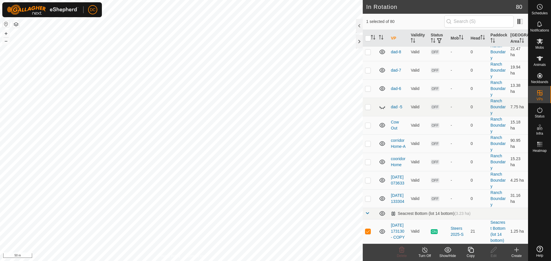
click at [470, 252] on icon at bounding box center [470, 250] width 7 height 7
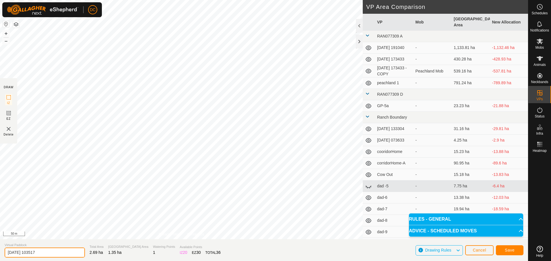
drag, startPoint x: 49, startPoint y: 252, endPoint x: 5, endPoint y: 254, distance: 43.7
click at [5, 254] on input "[DATE] 103517" at bounding box center [45, 253] width 80 height 10
drag, startPoint x: 32, startPoint y: 253, endPoint x: 4, endPoint y: 256, distance: 28.9
click at [4, 256] on section "Virtual Paddock S_BF001 Total Area 2.69 ha Grazing Area 1.35 ha Watering Points…" at bounding box center [264, 251] width 528 height 22
type input "S_BF001"
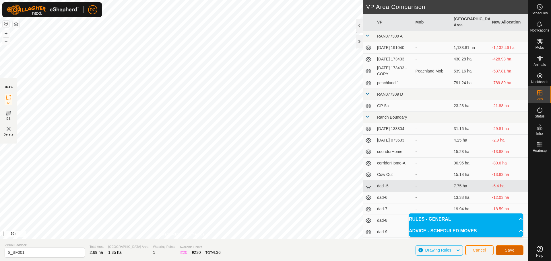
click at [515, 249] on button "Save" at bounding box center [510, 251] width 28 height 10
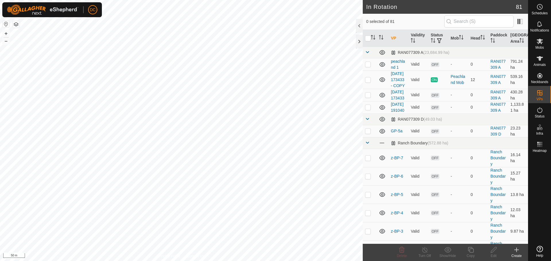
checkbox input "true"
click at [473, 251] on icon at bounding box center [470, 250] width 7 height 7
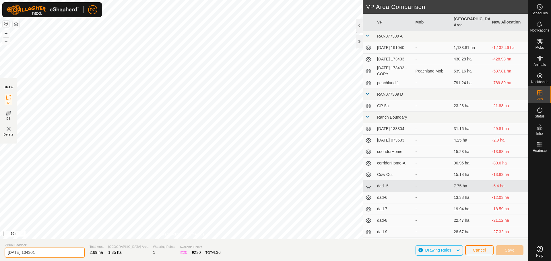
drag, startPoint x: 52, startPoint y: 254, endPoint x: 8, endPoint y: 254, distance: 43.9
click at [10, 253] on input "[DATE] 104301" at bounding box center [45, 253] width 80 height 10
type input "2"
paste input "S_BF001"
type input "S_BF002"
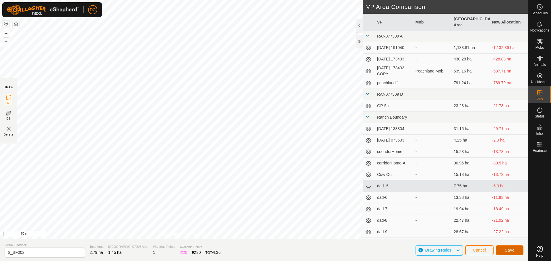
click at [513, 252] on span "Save" at bounding box center [510, 250] width 10 height 5
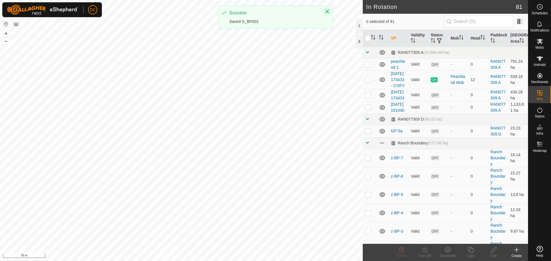
click at [328, 12] on icon "Close" at bounding box center [327, 12] width 4 height 4
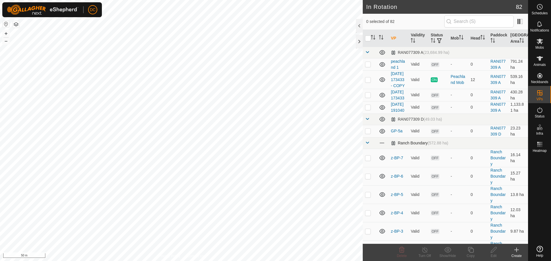
checkbox input "true"
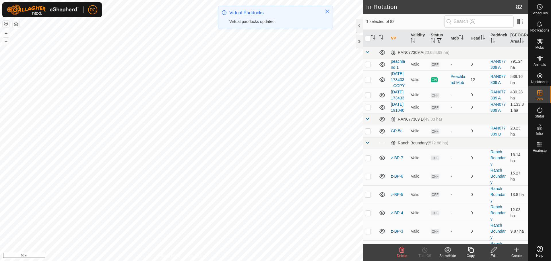
click at [470, 251] on icon at bounding box center [470, 250] width 7 height 7
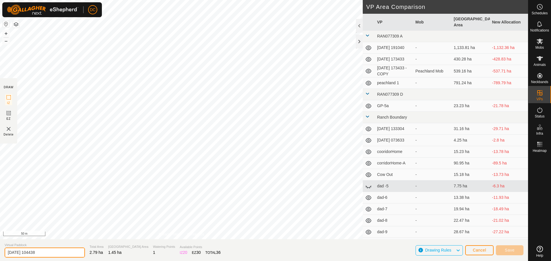
drag, startPoint x: 3, startPoint y: 259, endPoint x: 1, endPoint y: 261, distance: 3.0
click at [0, 258] on html "DC Schedules Notifications Mobs Animals Neckbands VPs Status Infra Heatmap Help…" at bounding box center [275, 130] width 551 height 261
paste input "S_BF001"
type input "S_BF003"
click at [511, 251] on span "Save" at bounding box center [510, 250] width 10 height 5
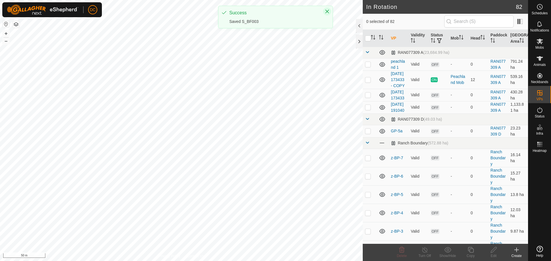
click at [326, 11] on icon "Close" at bounding box center [327, 11] width 5 height 5
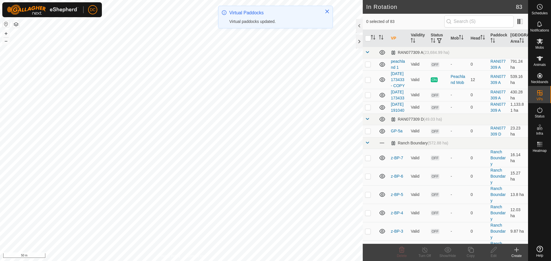
checkbox input "true"
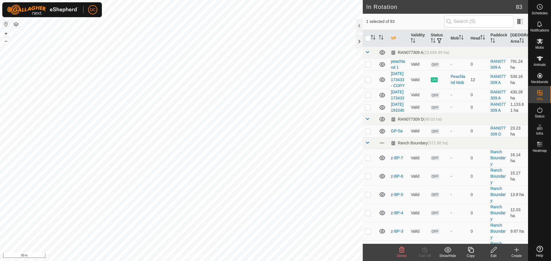
click at [470, 251] on icon at bounding box center [470, 250] width 7 height 7
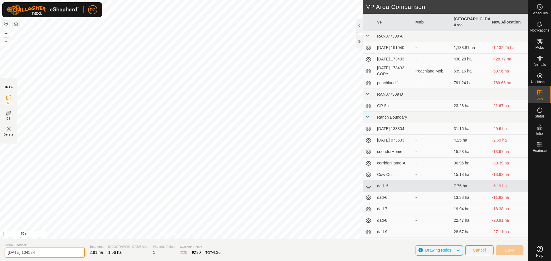
drag, startPoint x: 47, startPoint y: 253, endPoint x: 6, endPoint y: 254, distance: 40.5
click at [6, 254] on input "[DATE] 104524" at bounding box center [45, 253] width 80 height 10
paste input "S_BF001"
type input "S_BF004"
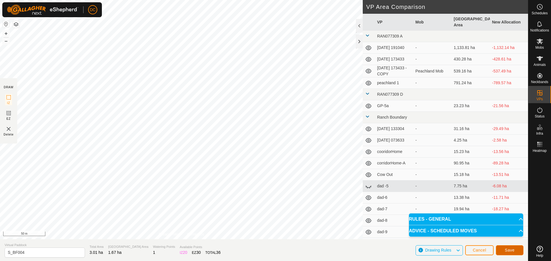
click at [511, 251] on span "Save" at bounding box center [510, 250] width 10 height 5
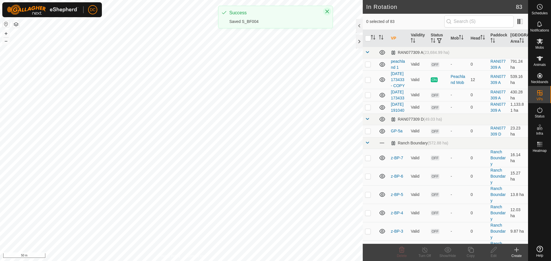
click at [328, 12] on icon "Close" at bounding box center [327, 12] width 4 height 4
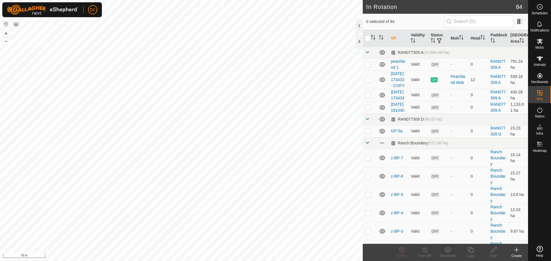
checkbox input "true"
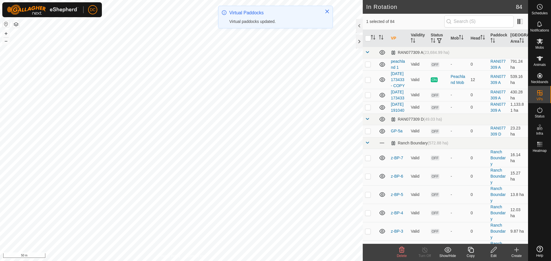
click at [480, 249] on copy-svg-icon at bounding box center [470, 250] width 23 height 7
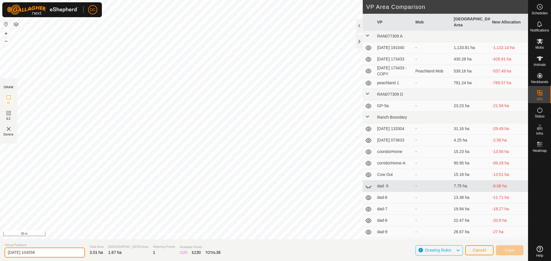
drag, startPoint x: 44, startPoint y: 253, endPoint x: 0, endPoint y: 254, distance: 43.9
click at [0, 254] on section "Virtual Paddock [DATE] 104556 Total Area 3.01 ha Grazing Area 1.67 ha Watering …" at bounding box center [264, 251] width 528 height 22
paste input "S_BF001"
type input "S_BF005"
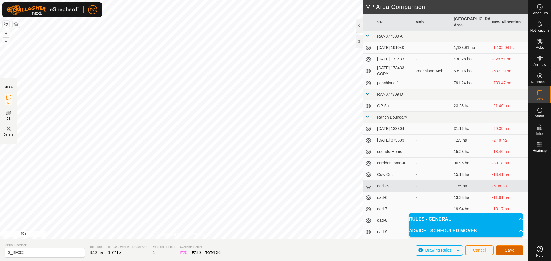
click at [514, 250] on span "Save" at bounding box center [510, 250] width 10 height 5
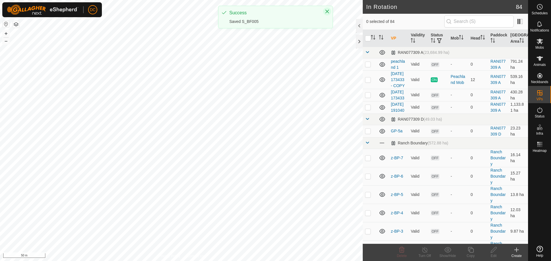
click at [327, 13] on icon "Close" at bounding box center [327, 11] width 5 height 5
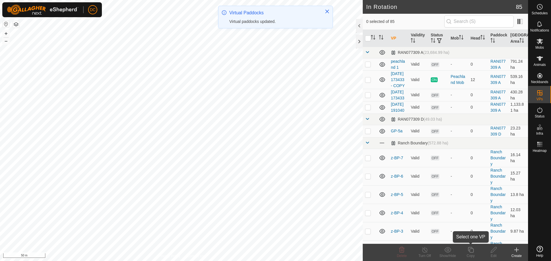
checkbox input "true"
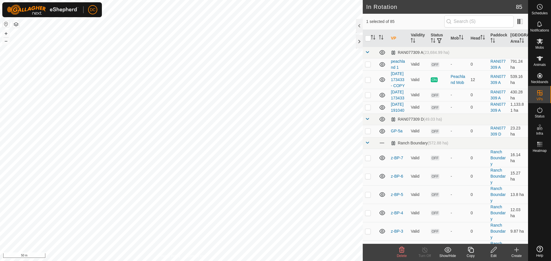
click at [472, 250] on icon at bounding box center [470, 250] width 7 height 7
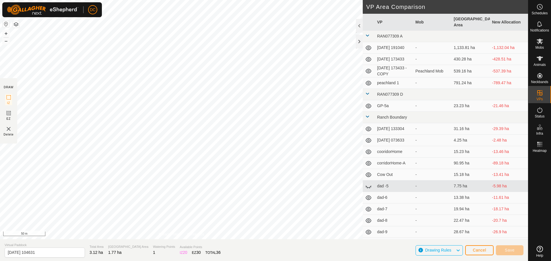
click at [5, 253] on input "[DATE] 104631" at bounding box center [45, 253] width 80 height 10
type input "S_BF006"
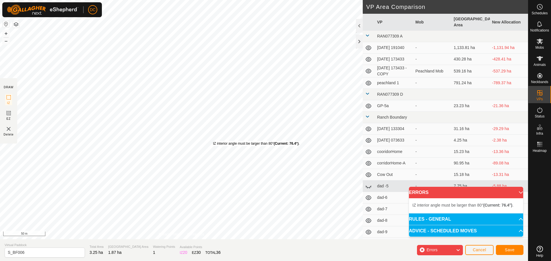
click at [213, 141] on div "IZ interior angle must be larger than 80° (Current: 76.4°) . + – ⇧ i 50 m" at bounding box center [181, 120] width 363 height 240
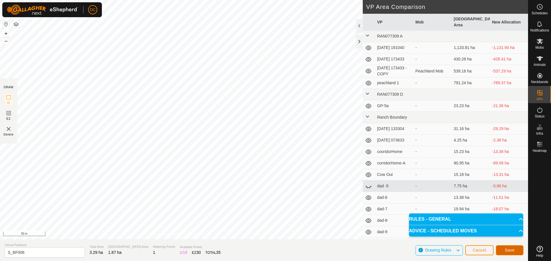
click at [513, 253] on button "Save" at bounding box center [510, 251] width 28 height 10
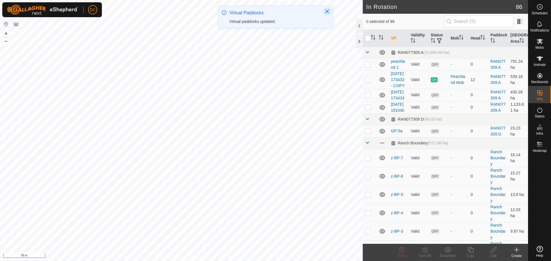
click at [327, 13] on icon "Close" at bounding box center [327, 11] width 5 height 5
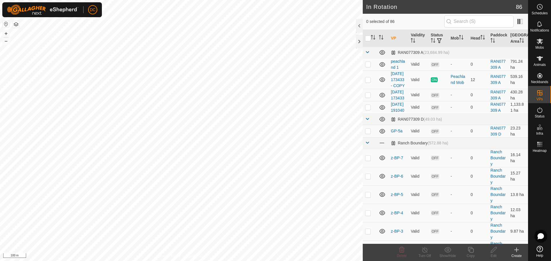
checkbox input "true"
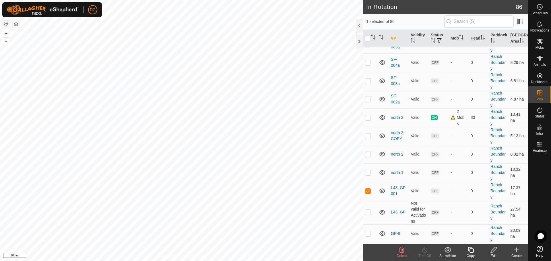
scroll to position [516, 0]
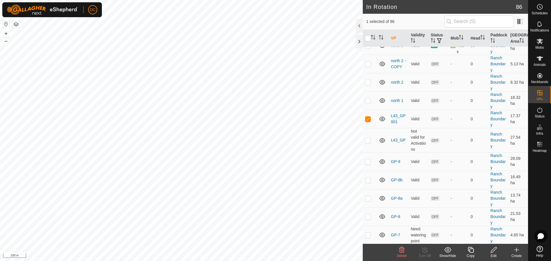
click at [494, 250] on icon at bounding box center [493, 250] width 7 height 7
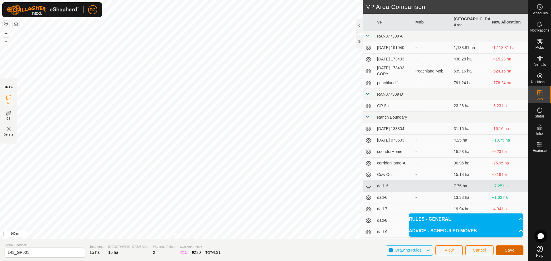
click at [511, 251] on span "Save" at bounding box center [510, 250] width 10 height 5
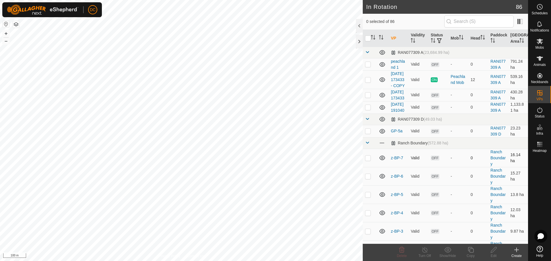
checkbox input "true"
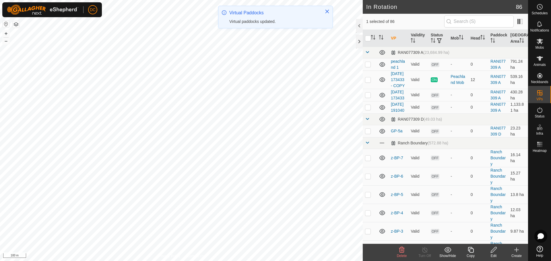
click at [471, 249] on icon at bounding box center [471, 250] width 6 height 6
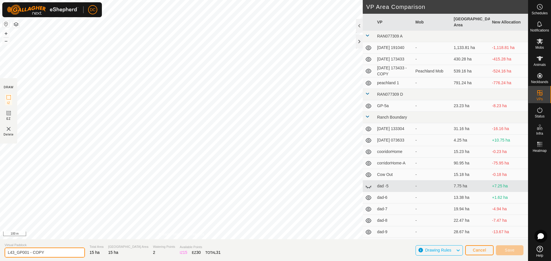
drag, startPoint x: 54, startPoint y: 252, endPoint x: 3, endPoint y: 249, distance: 51.1
click at [3, 249] on section "Virtual Paddock L43_GP001 - COPY Total Area 15 ha Grazing Area 15 ha Watering P…" at bounding box center [264, 251] width 528 height 22
click at [47, 253] on input "L43_GP001 - COPY" at bounding box center [45, 253] width 80 height 10
type input "L43_GP002"
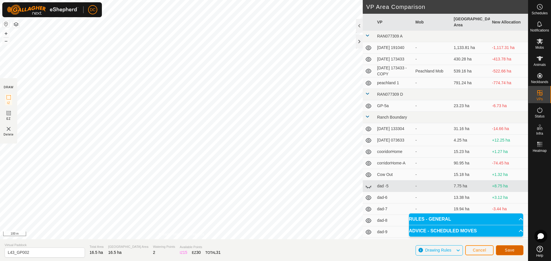
click at [508, 251] on span "Save" at bounding box center [510, 250] width 10 height 5
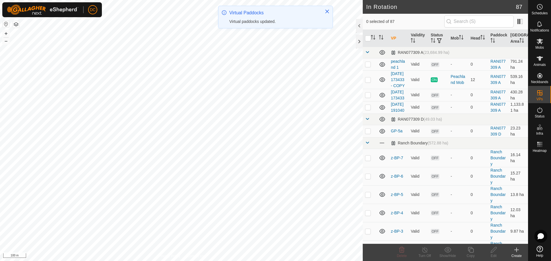
checkbox input "true"
click at [469, 252] on icon at bounding box center [470, 250] width 7 height 7
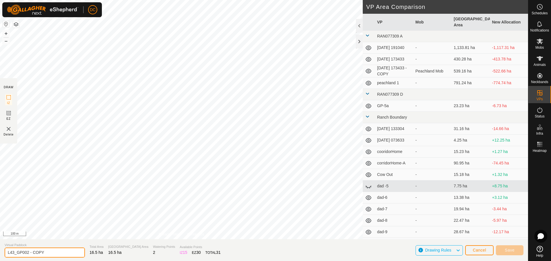
click at [50, 252] on input "L43_GP002 - COPY" at bounding box center [45, 253] width 80 height 10
type input "L43_GP003"
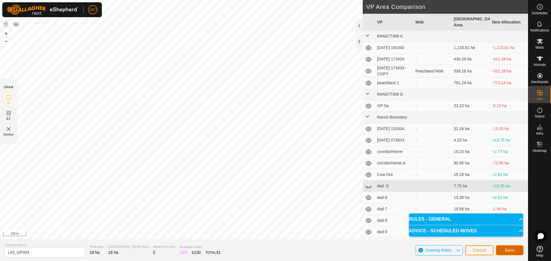
click at [505, 250] on span "Save" at bounding box center [510, 250] width 10 height 5
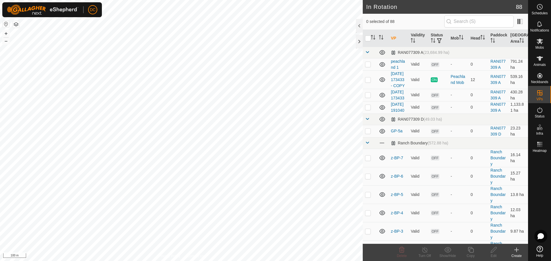
checkbox input "true"
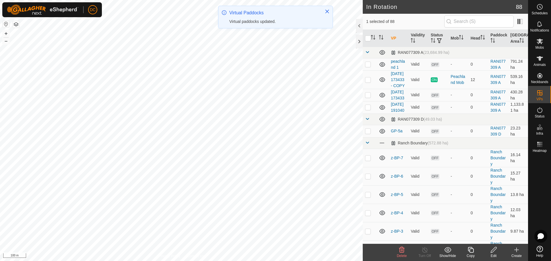
click at [471, 252] on icon at bounding box center [470, 250] width 7 height 7
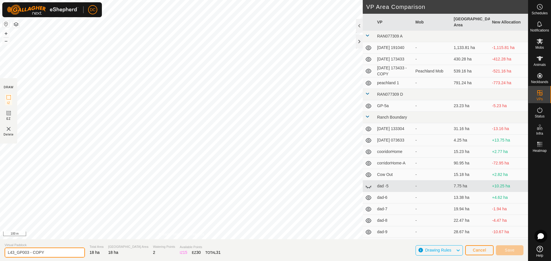
click at [41, 249] on input "L43_GP003 - COPY" at bounding box center [45, 253] width 80 height 10
click at [45, 251] on input "L43_GP003 - COPY" at bounding box center [45, 253] width 80 height 10
type input "L43_GP004"
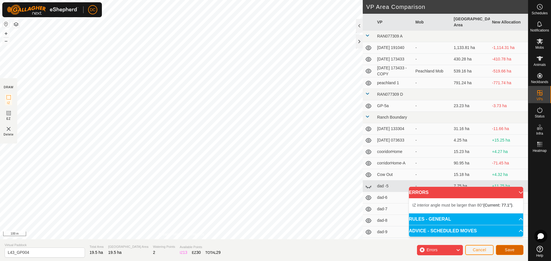
click at [512, 248] on span "Save" at bounding box center [510, 250] width 10 height 5
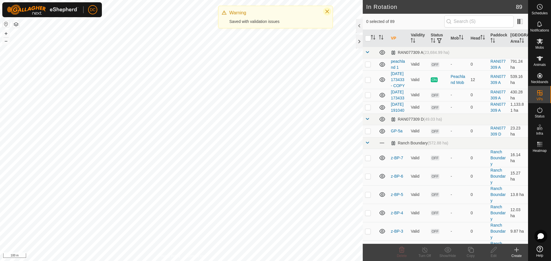
click at [328, 11] on icon "Close" at bounding box center [327, 11] width 5 height 5
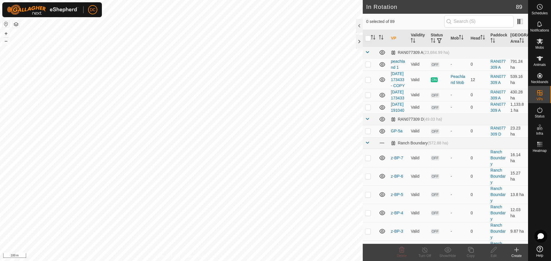
checkbox input "true"
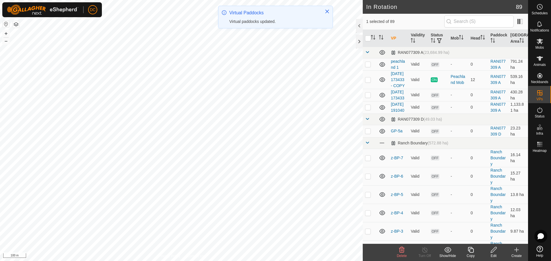
click at [470, 251] on icon at bounding box center [470, 250] width 7 height 7
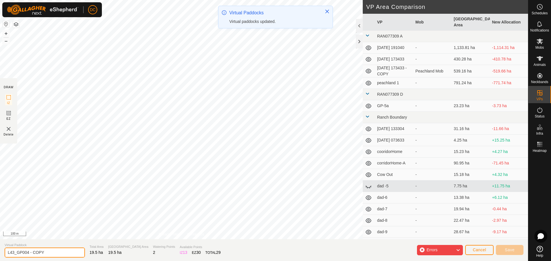
click at [51, 252] on input "L43_GP004 - COPY" at bounding box center [45, 253] width 80 height 10
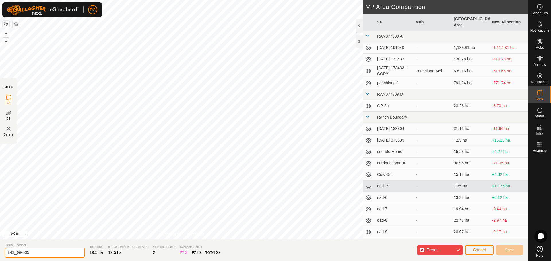
type input "L43_GP005"
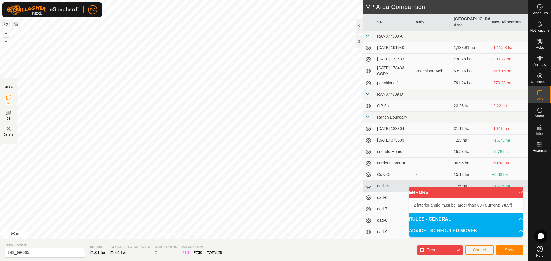
click at [226, 53] on div "IZ interior angle must be larger than 80° (Current: 78.5°) . + – ⇧ i 100 m" at bounding box center [181, 120] width 363 height 240
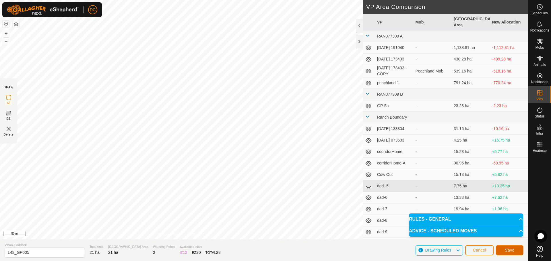
click at [507, 251] on span "Save" at bounding box center [510, 250] width 10 height 5
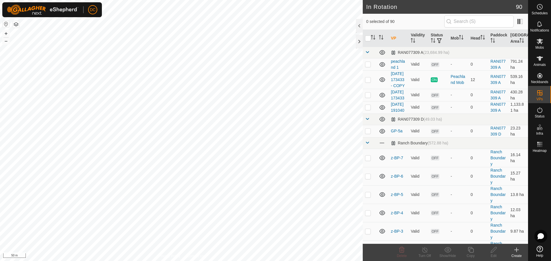
checkbox input "true"
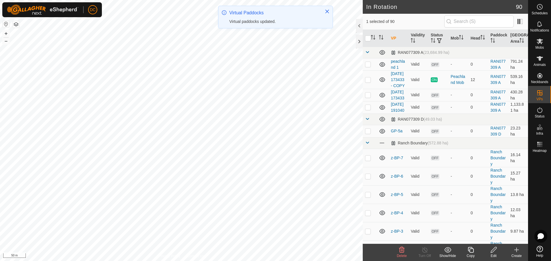
click at [471, 250] on icon at bounding box center [470, 250] width 7 height 7
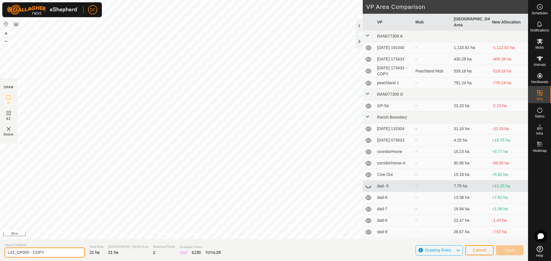
click at [54, 252] on input "L43_GP005 - COPY" at bounding box center [45, 253] width 80 height 10
type input "L43_GP006"
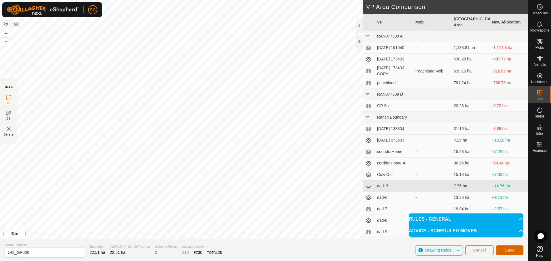
click at [509, 251] on span "Save" at bounding box center [510, 250] width 10 height 5
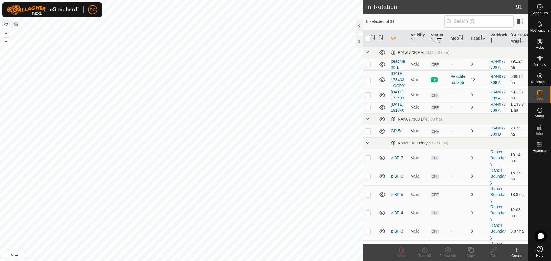
checkbox input "true"
click at [471, 252] on icon at bounding box center [470, 250] width 7 height 7
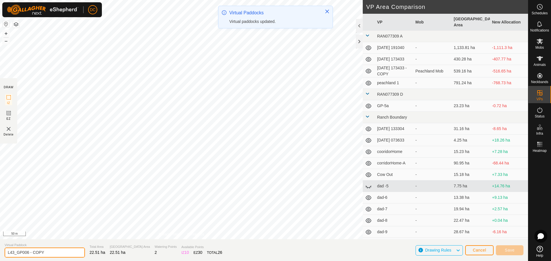
click at [50, 253] on input "L43_GP006 - COPY" at bounding box center [45, 253] width 80 height 10
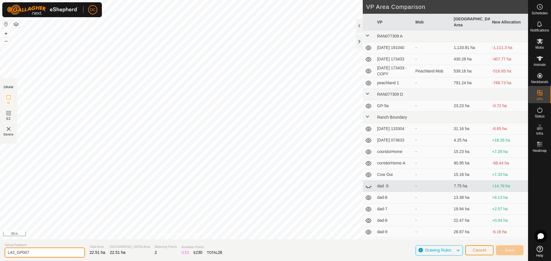
type input "L43_GP007"
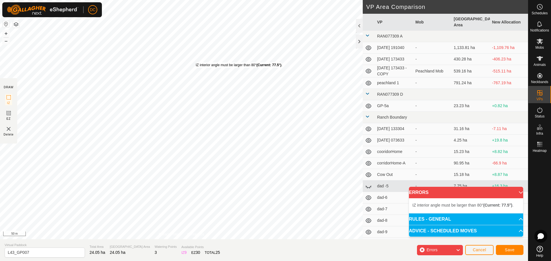
click at [196, 63] on div "IZ interior angle must be larger than 80° (Current: 77.5°) . + – ⇧ i 50 m" at bounding box center [181, 120] width 363 height 240
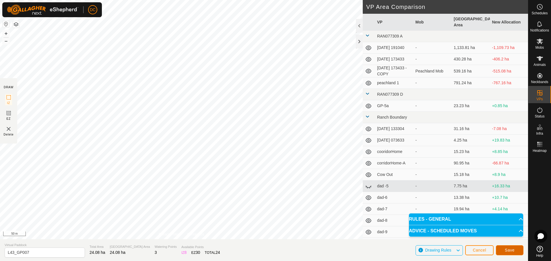
click at [508, 248] on span "Save" at bounding box center [510, 250] width 10 height 5
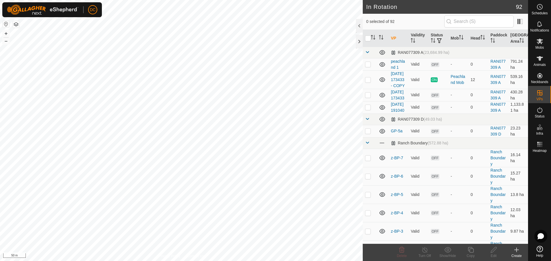
checkbox input "true"
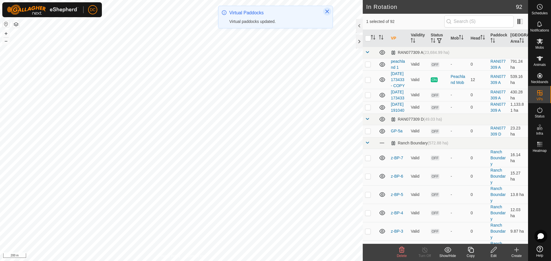
click at [328, 11] on icon "Close" at bounding box center [327, 11] width 5 height 5
